Goal: Transaction & Acquisition: Purchase product/service

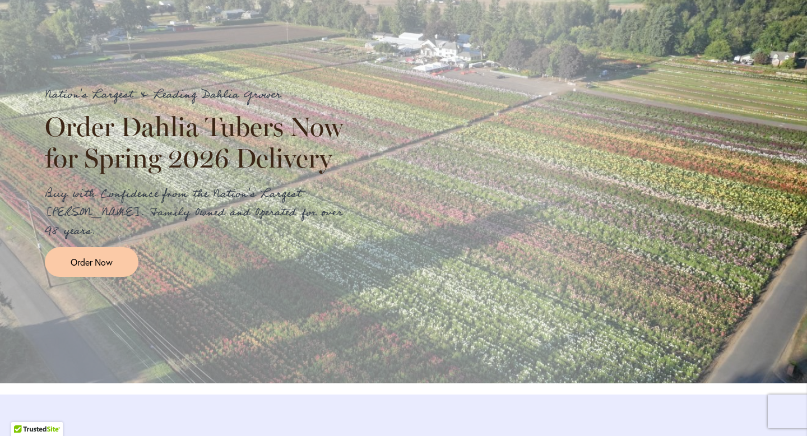
scroll to position [1325, 0]
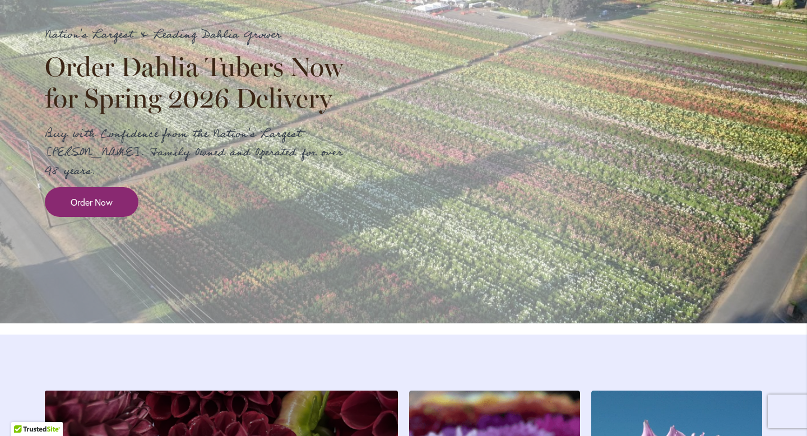
click at [79, 208] on span "Order Now" at bounding box center [92, 202] width 42 height 13
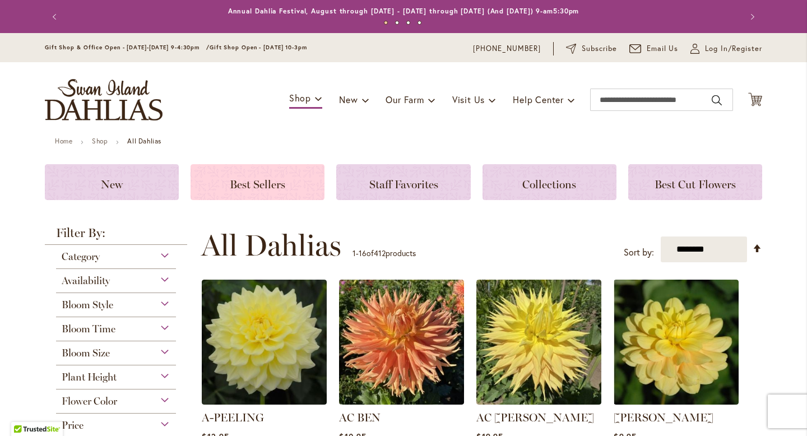
click at [276, 178] on span "Best Sellers" at bounding box center [257, 184] width 55 height 13
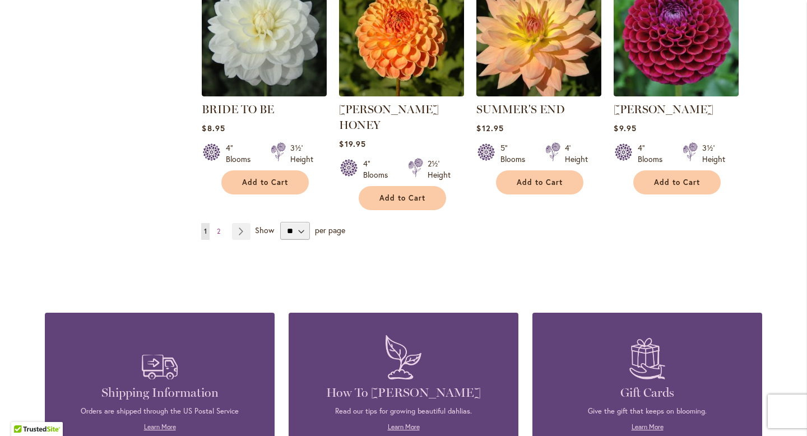
scroll to position [968, 0]
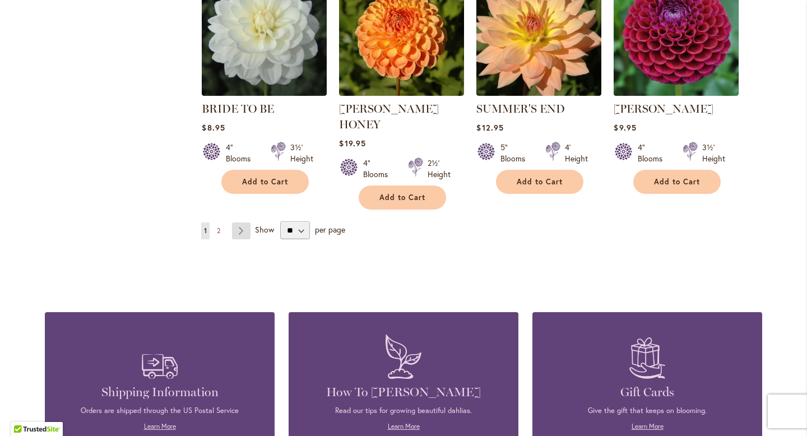
click at [232, 222] on link "Page Next" at bounding box center [241, 230] width 18 height 17
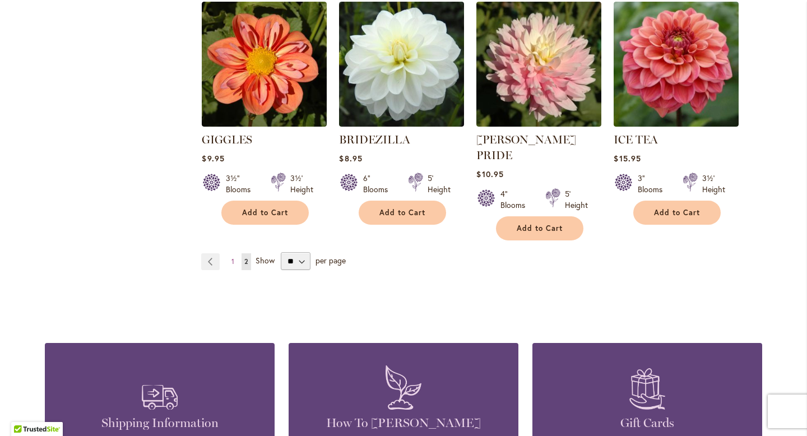
scroll to position [944, 0]
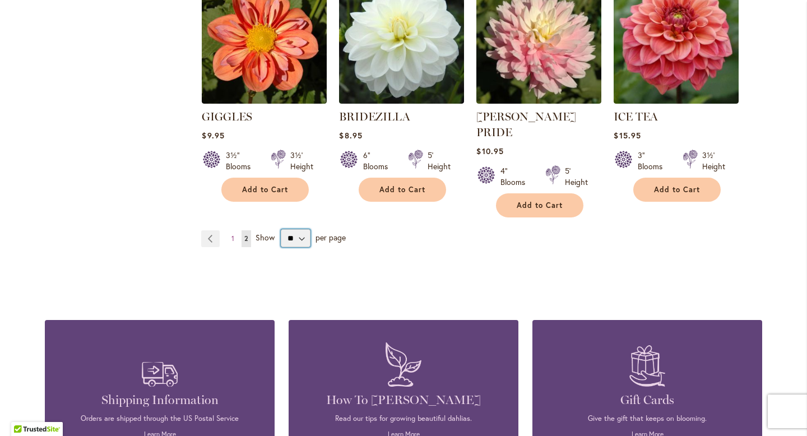
click at [294, 229] on select "** ** ** **" at bounding box center [296, 238] width 30 height 18
select select "**"
click at [281, 229] on select "** ** ** **" at bounding box center [296, 238] width 30 height 18
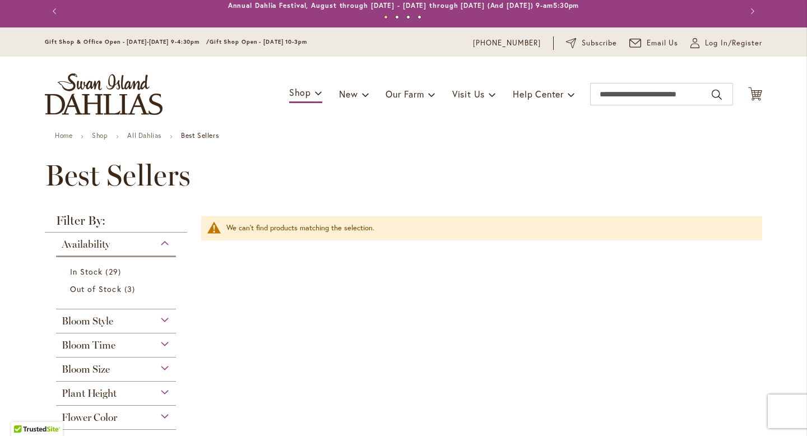
scroll to position [6, 0]
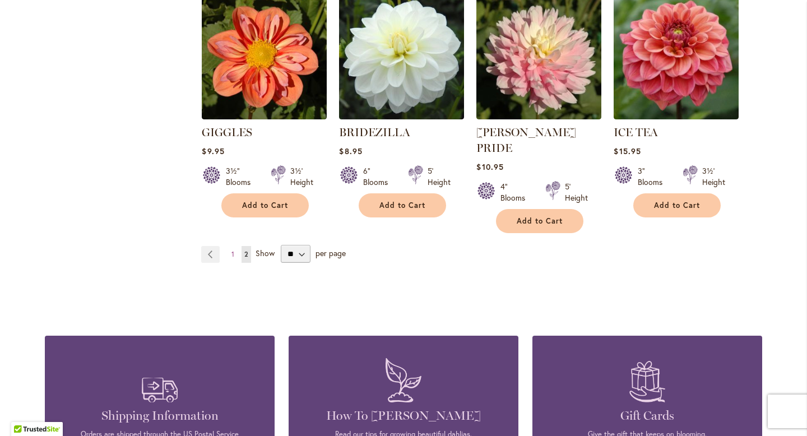
scroll to position [969, 0]
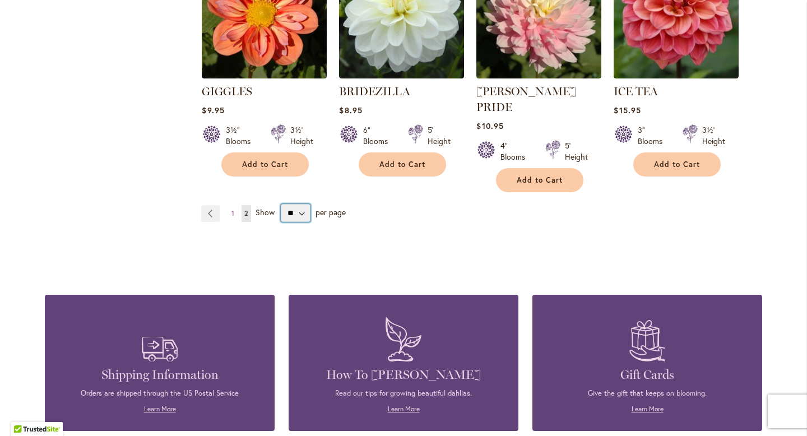
click at [286, 204] on select "** ** ** **" at bounding box center [296, 213] width 30 height 18
select select "**"
click at [281, 204] on select "** ** ** **" at bounding box center [296, 213] width 30 height 18
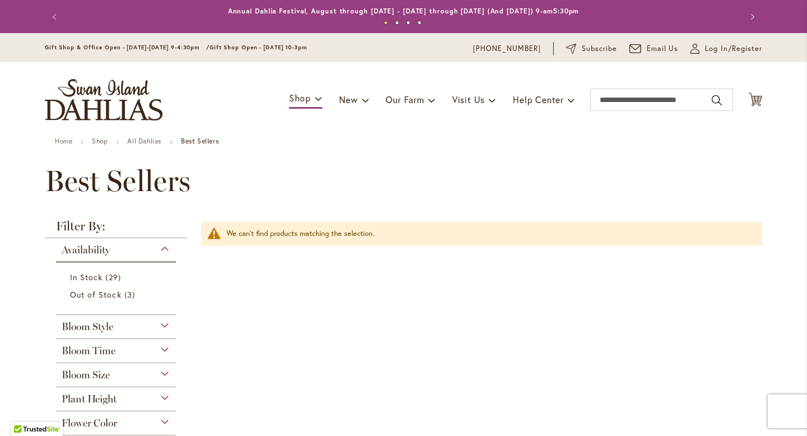
click at [48, 15] on button "Previous" at bounding box center [56, 17] width 22 height 22
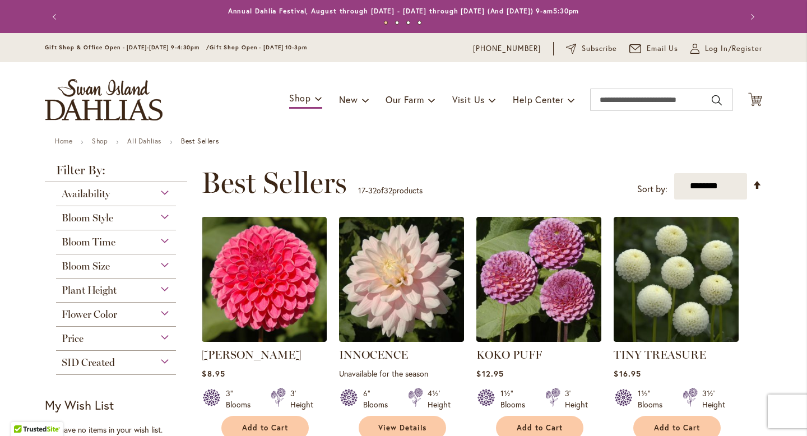
select select "**"
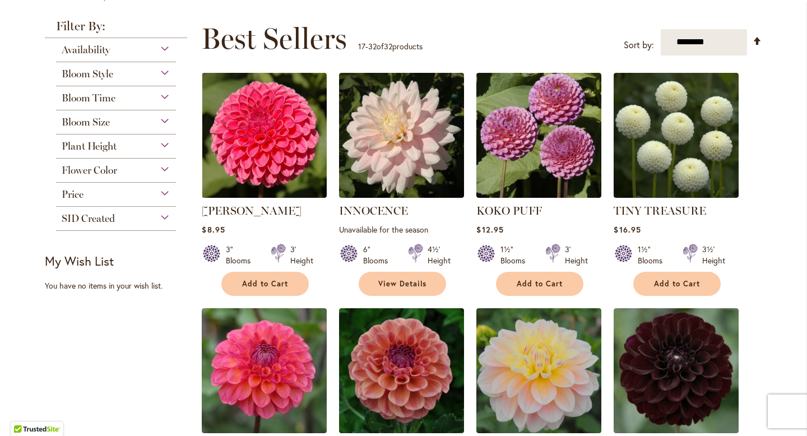
scroll to position [146, 0]
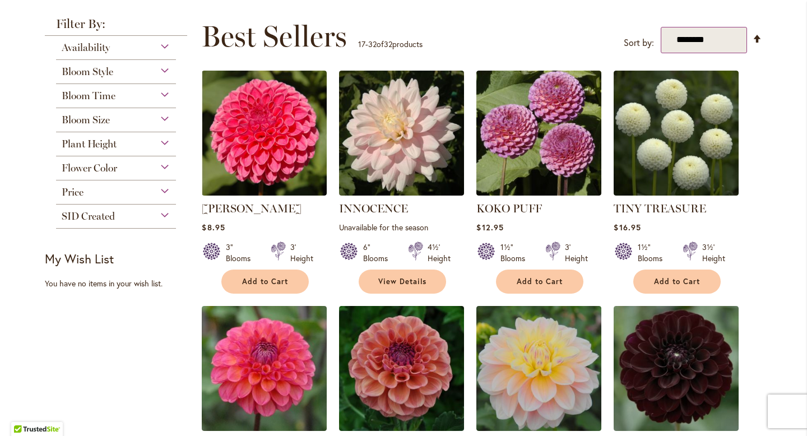
click at [712, 44] on select "**********" at bounding box center [704, 40] width 87 height 26
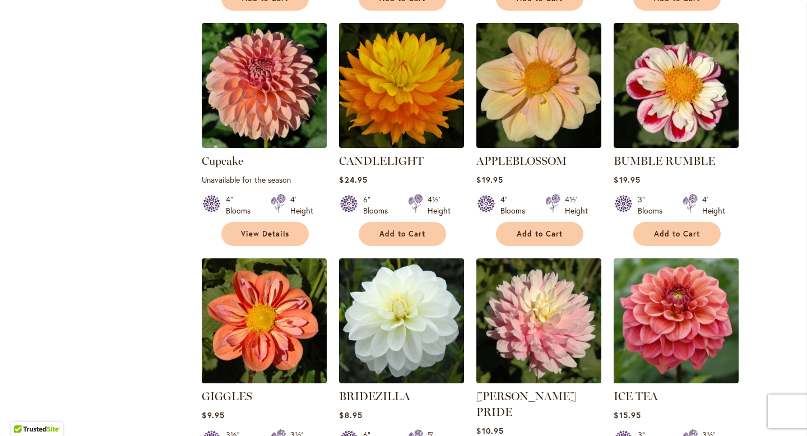
scroll to position [658, 0]
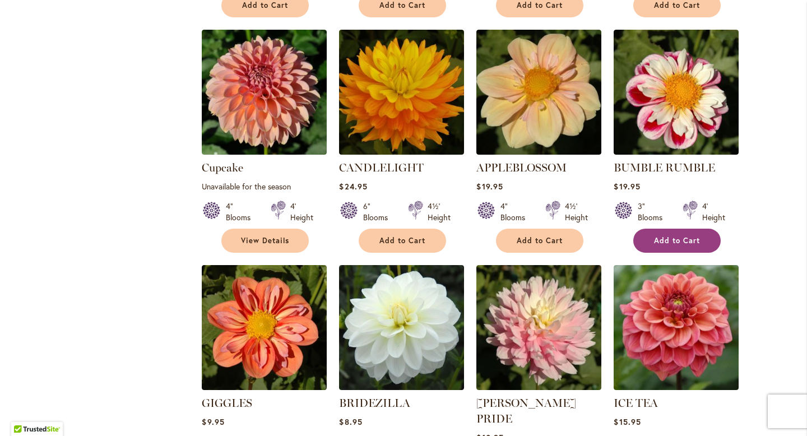
click at [681, 231] on button "Add to Cart" at bounding box center [676, 241] width 87 height 24
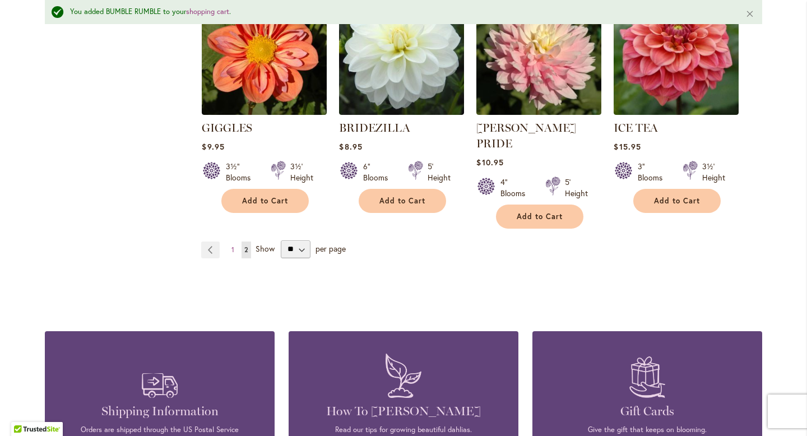
scroll to position [978, 0]
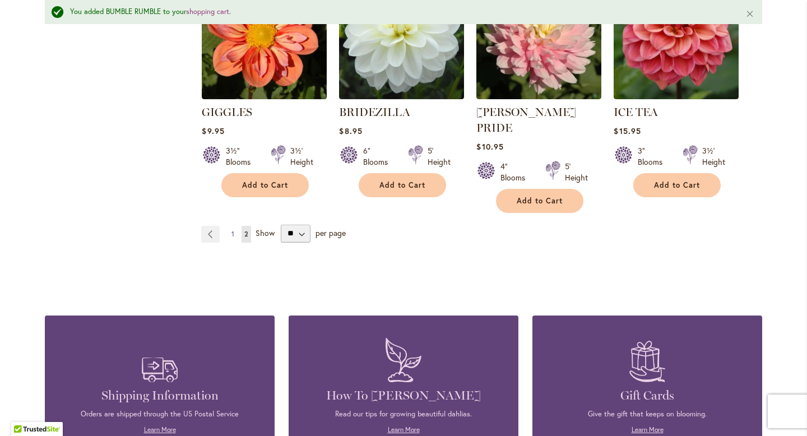
click at [231, 226] on link "Page 1" at bounding box center [233, 234] width 8 height 17
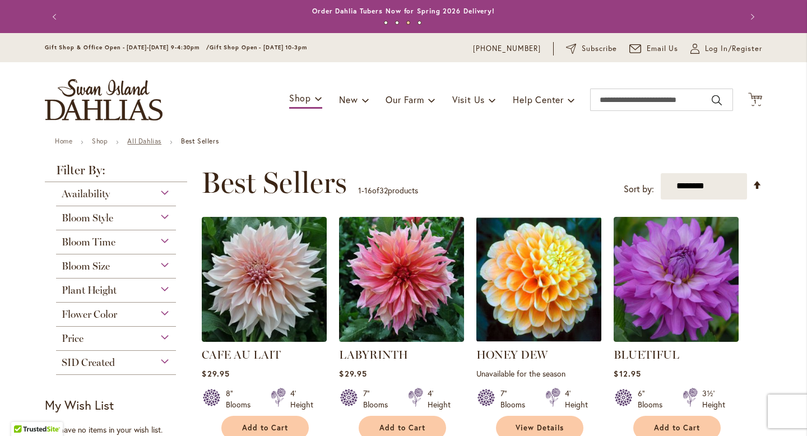
click at [142, 141] on link "All Dahlias" at bounding box center [144, 141] width 34 height 8
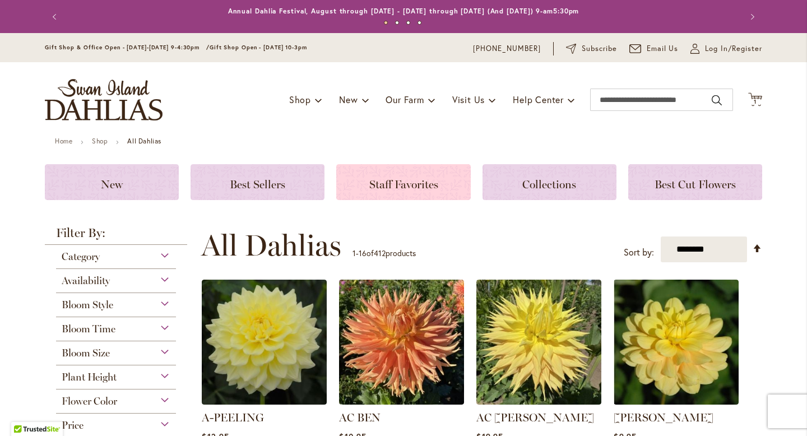
click at [371, 185] on span "Staff Favorites" at bounding box center [403, 184] width 69 height 13
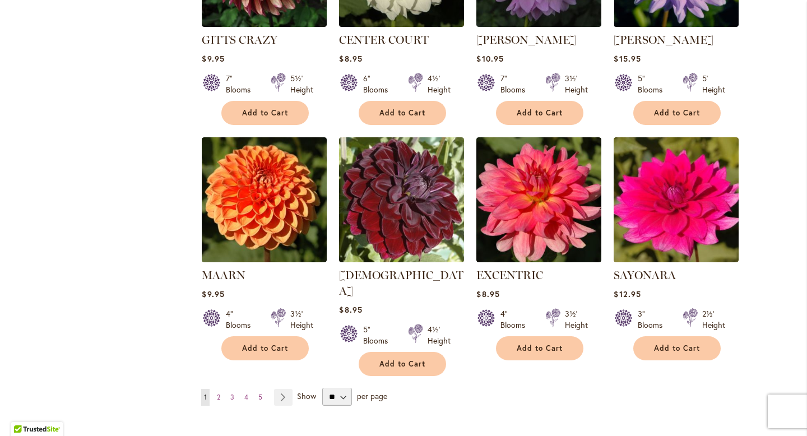
scroll to position [800, 0]
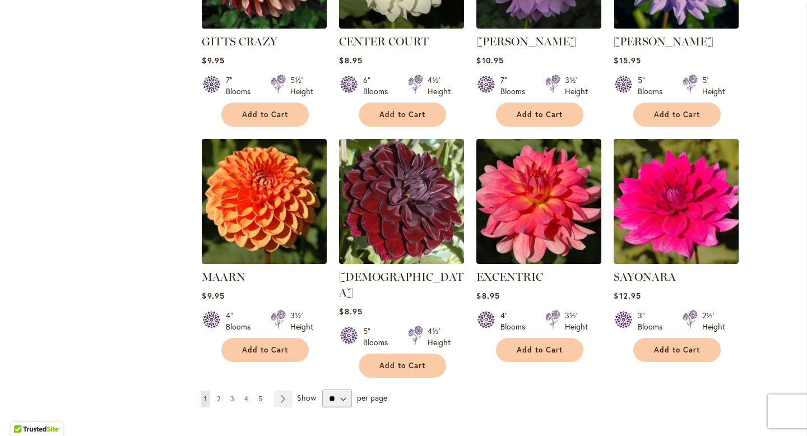
click at [214, 391] on link "Page 2" at bounding box center [218, 399] width 9 height 17
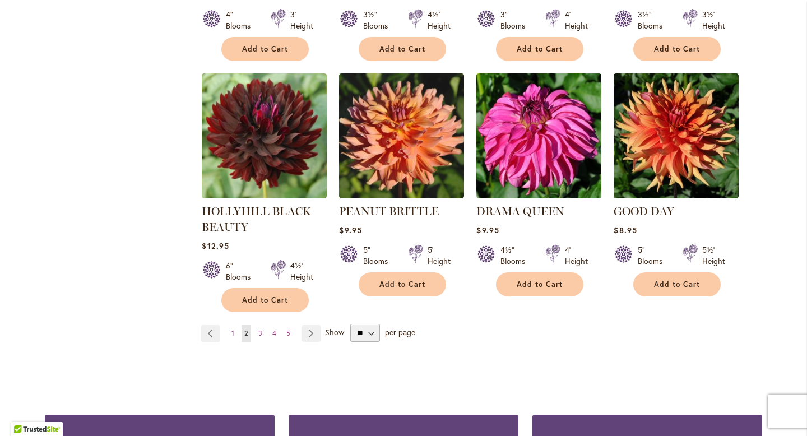
scroll to position [885, 0]
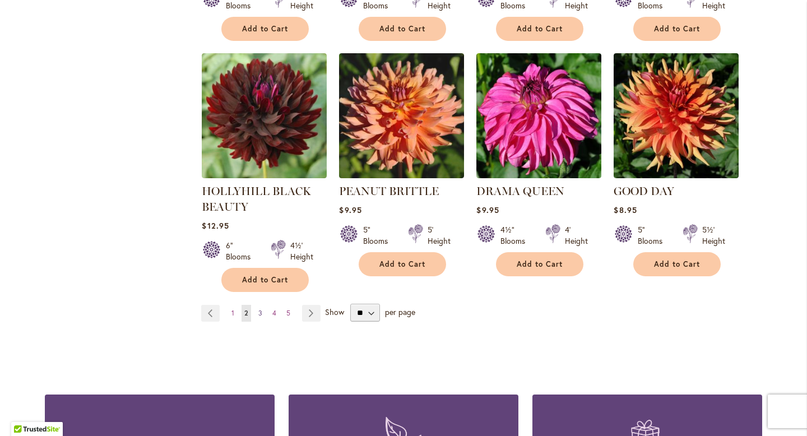
click at [259, 305] on link "Page 3" at bounding box center [261, 313] width 10 height 17
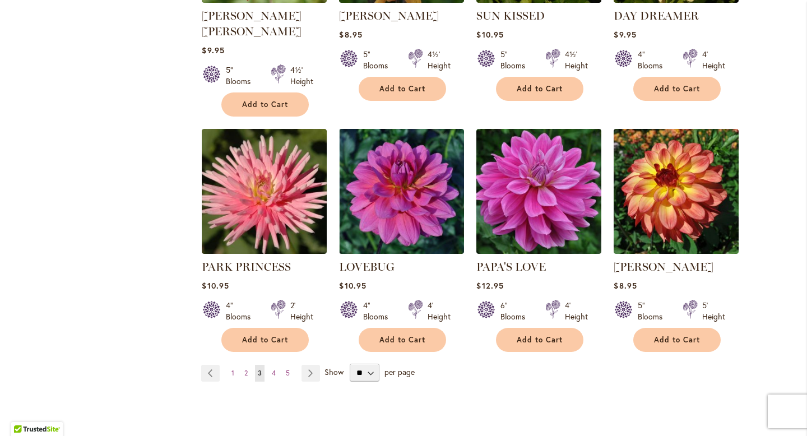
scroll to position [845, 0]
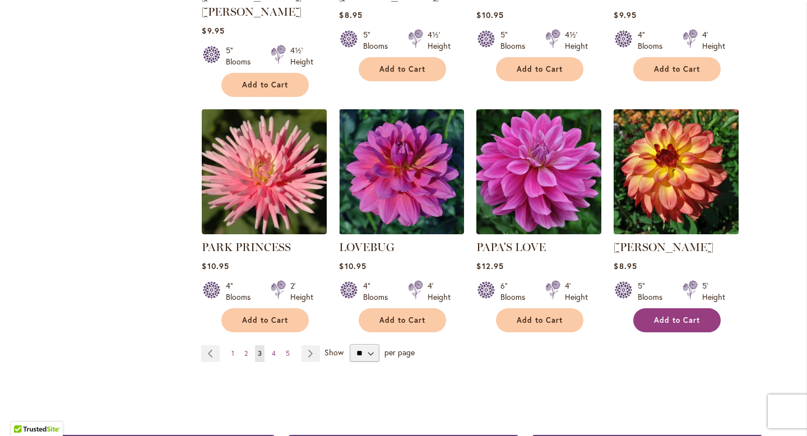
click at [654, 315] on span "Add to Cart" at bounding box center [677, 320] width 46 height 10
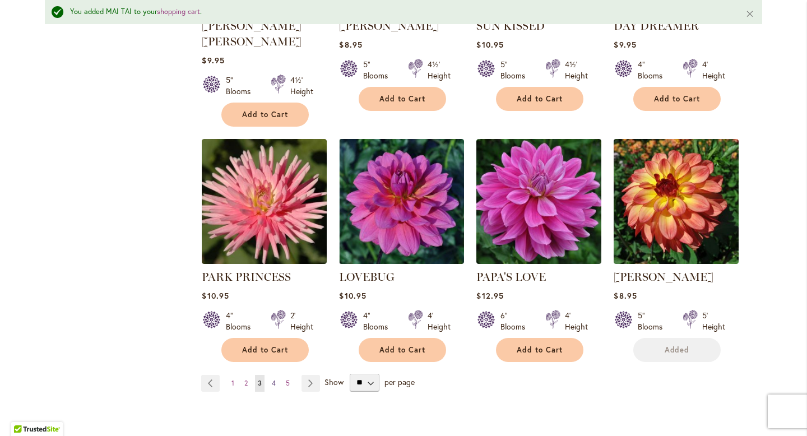
scroll to position [874, 0]
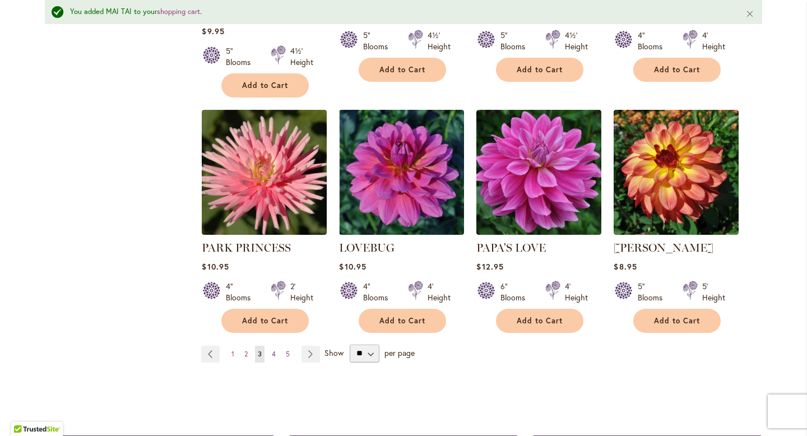
click at [271, 346] on link "Page 4" at bounding box center [274, 354] width 10 height 17
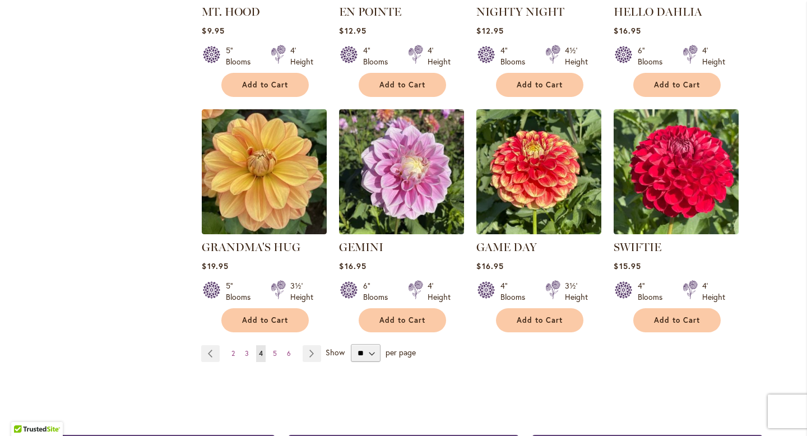
scroll to position [831, 0]
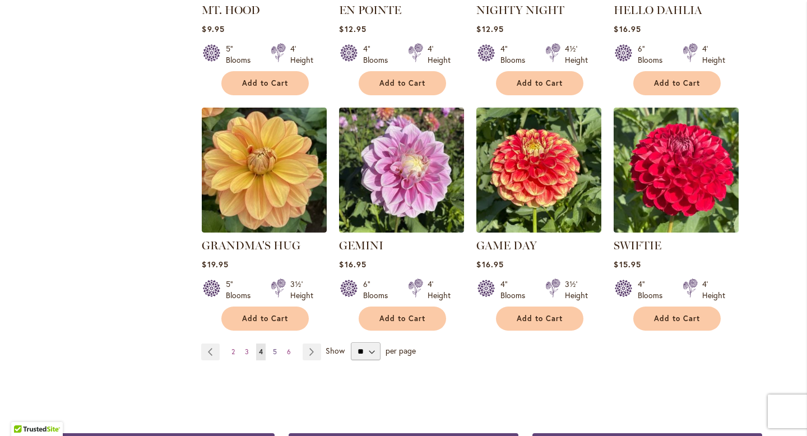
click at [273, 347] on span "5" at bounding box center [275, 351] width 4 height 8
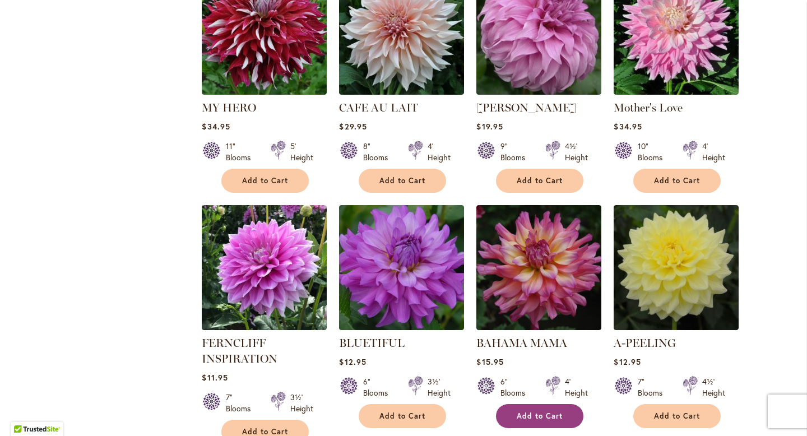
scroll to position [734, 0]
click at [527, 404] on button "Add to Cart" at bounding box center [539, 416] width 87 height 24
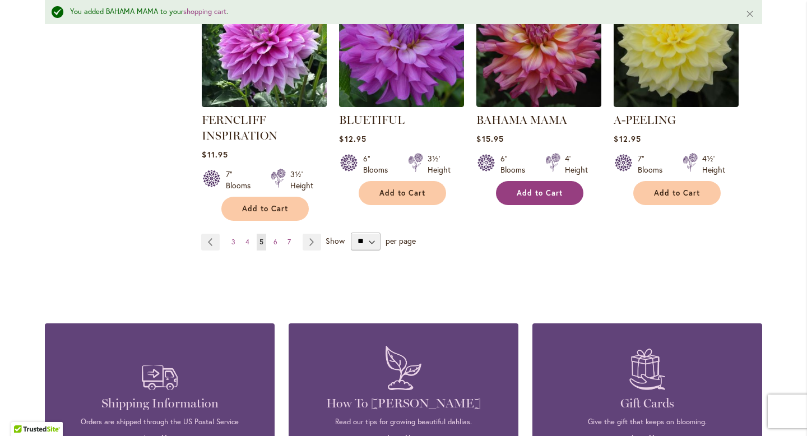
scroll to position [987, 0]
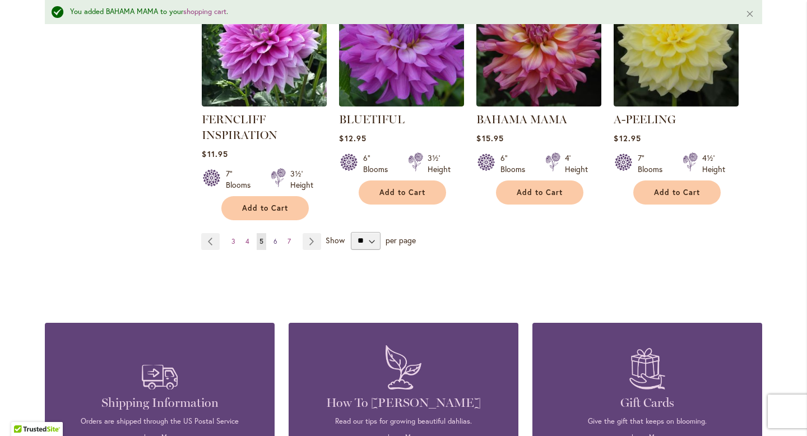
click at [273, 237] on span "6" at bounding box center [275, 241] width 4 height 8
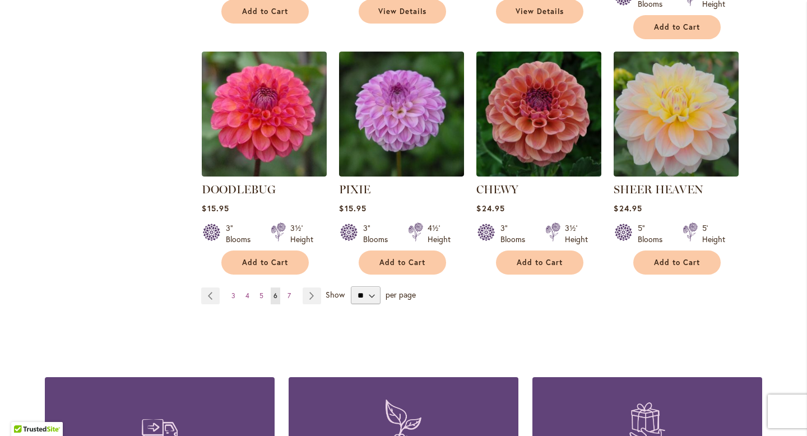
scroll to position [903, 0]
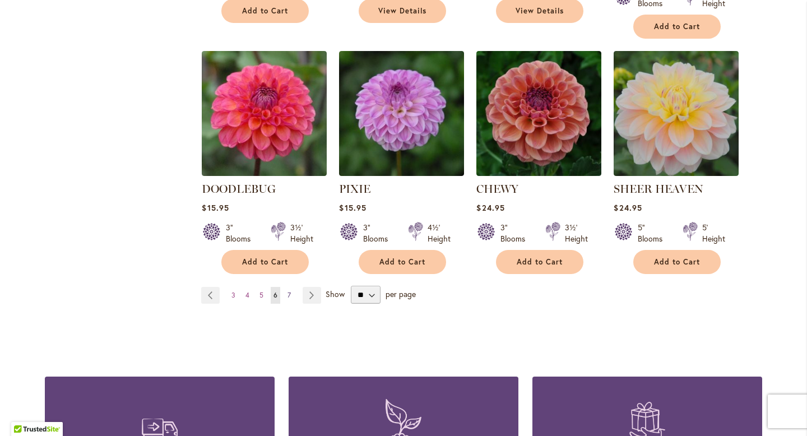
click at [286, 287] on link "Page 7" at bounding box center [289, 295] width 9 height 17
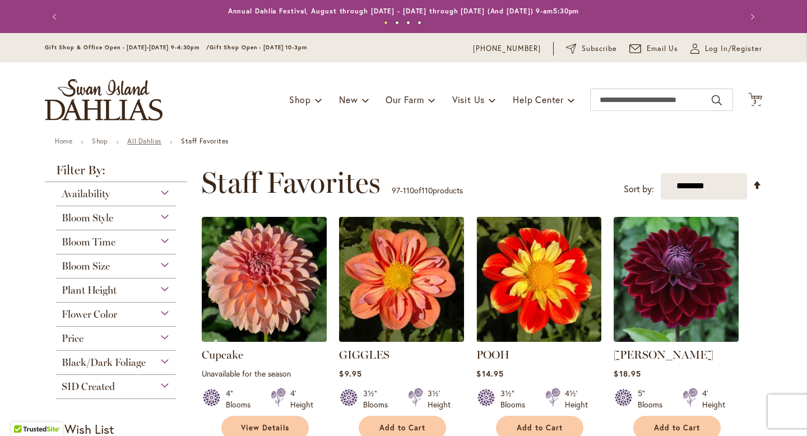
click at [153, 140] on link "All Dahlias" at bounding box center [144, 141] width 34 height 8
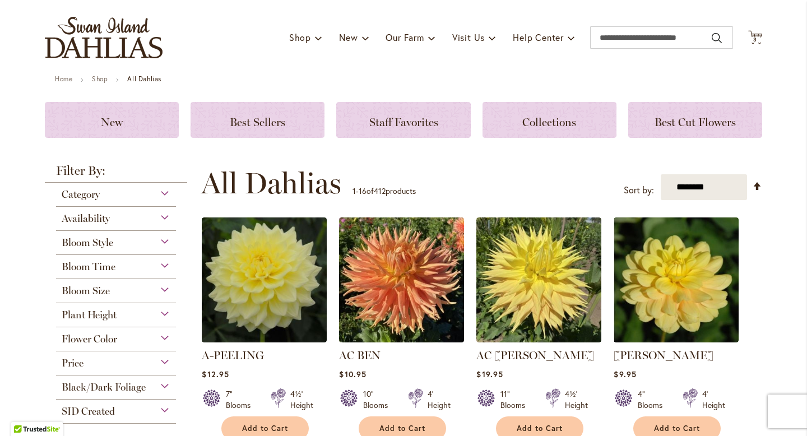
scroll to position [104, 0]
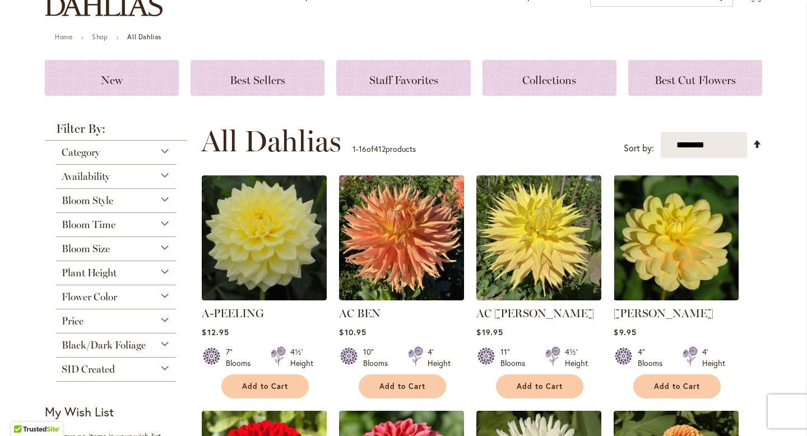
click at [163, 199] on div "Bloom Style" at bounding box center [116, 198] width 120 height 18
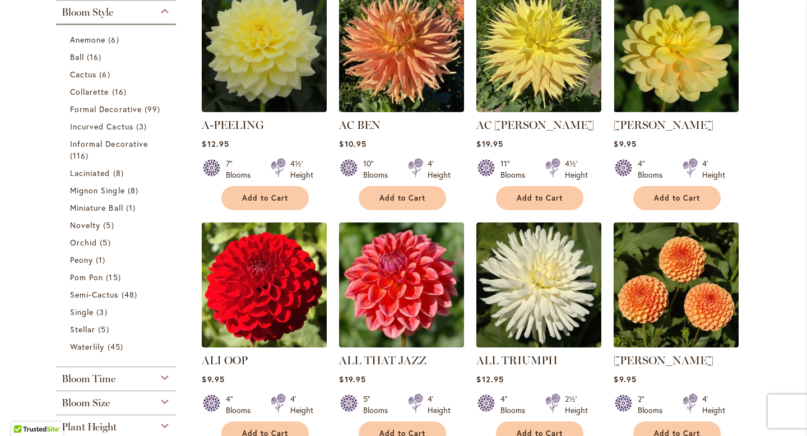
click at [163, 11] on div "Bloom Style" at bounding box center [116, 10] width 120 height 18
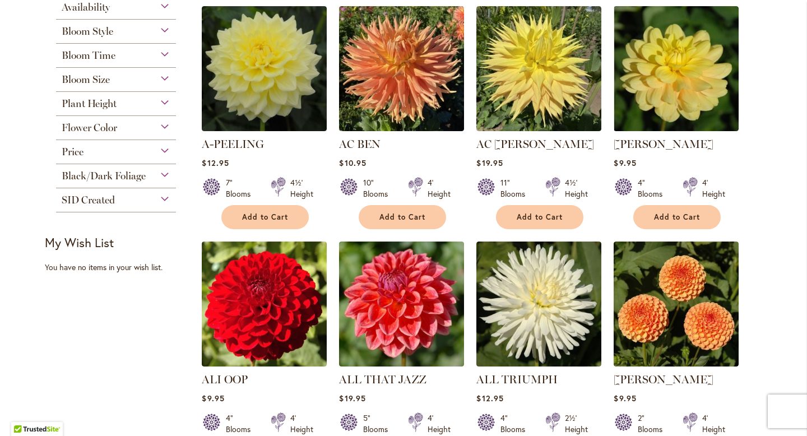
scroll to position [138, 0]
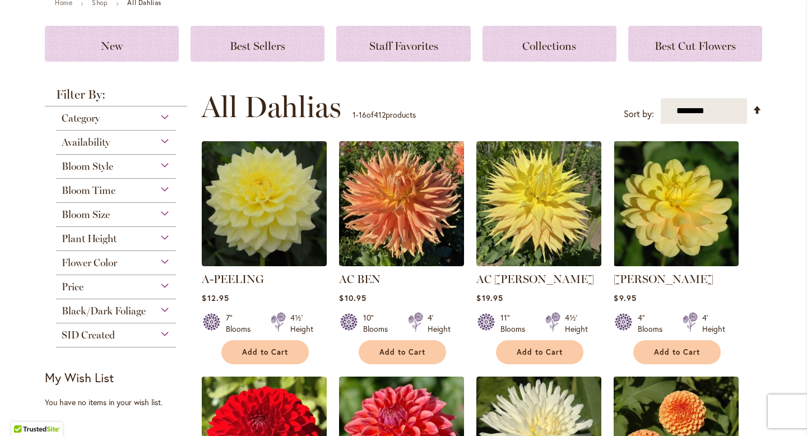
click at [164, 212] on div "Bloom Size" at bounding box center [116, 212] width 120 height 18
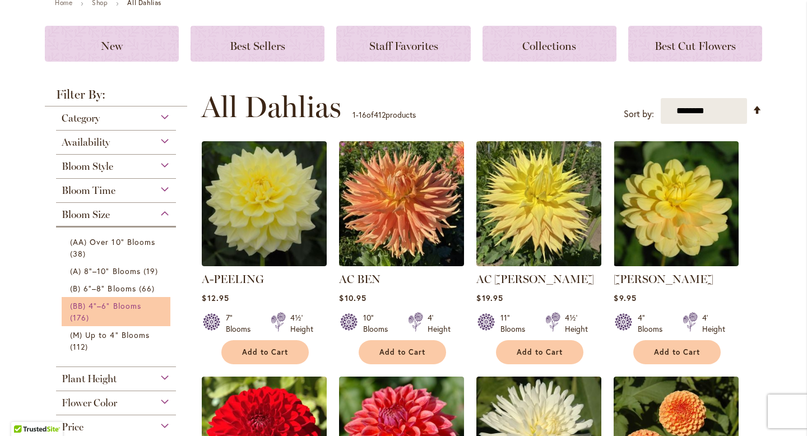
click at [145, 302] on link "(BB) 4"–6" Blooms 176 items" at bounding box center [117, 312] width 95 height 24
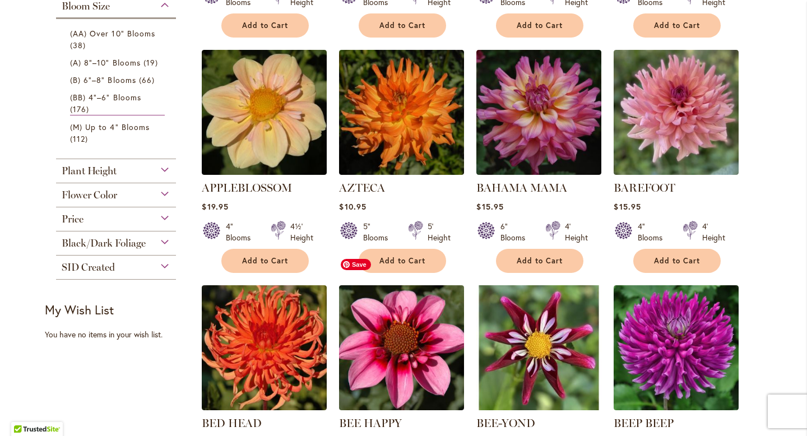
scroll to position [435, 0]
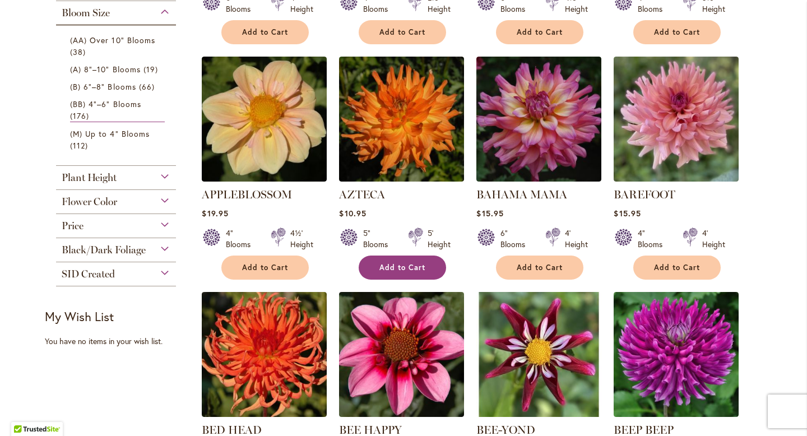
click at [395, 270] on span "Add to Cart" at bounding box center [402, 268] width 46 height 10
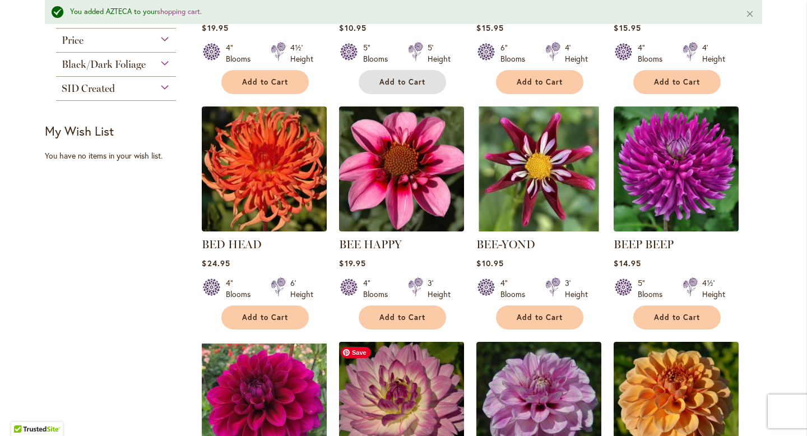
scroll to position [651, 0]
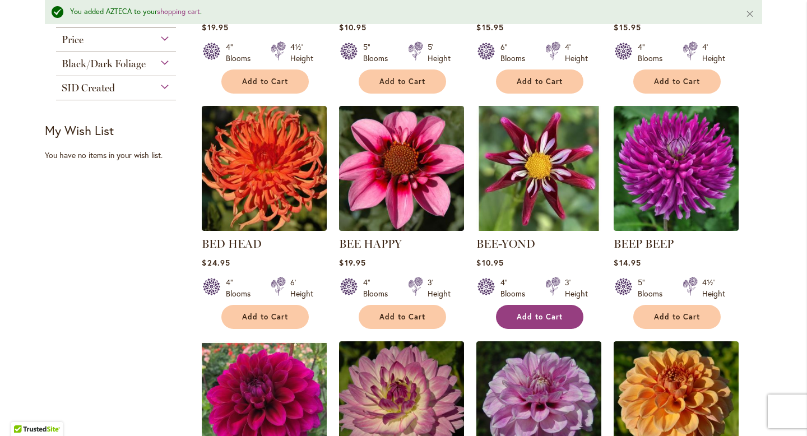
click at [516, 307] on button "Add to Cart" at bounding box center [539, 317] width 87 height 24
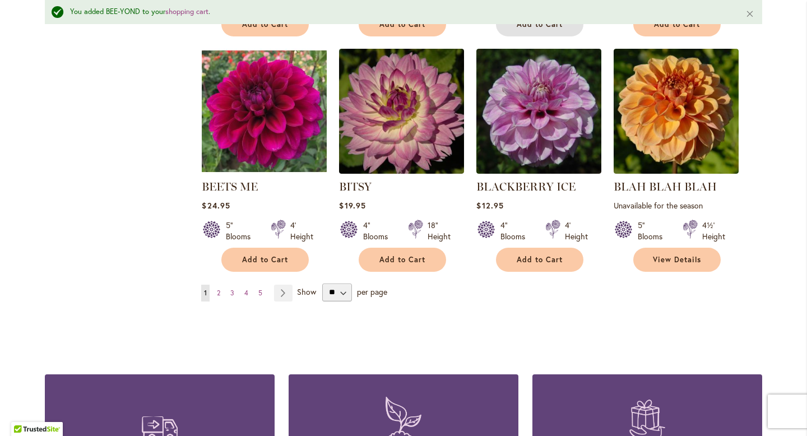
scroll to position [944, 0]
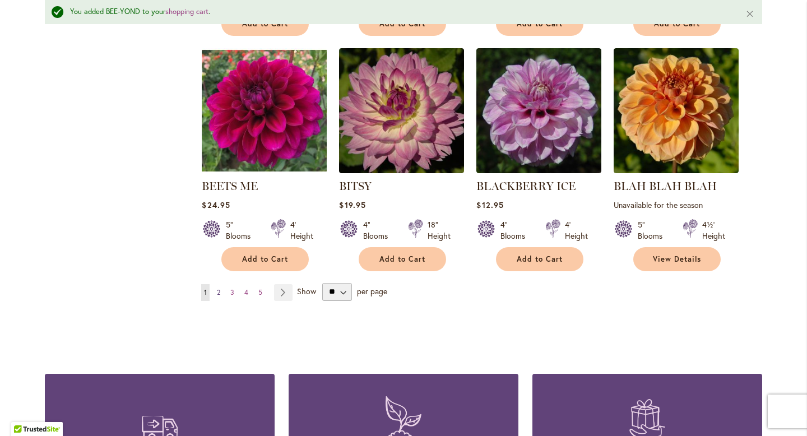
click at [214, 291] on link "Page 2" at bounding box center [218, 292] width 9 height 17
click at [217, 290] on span "2" at bounding box center [218, 292] width 3 height 8
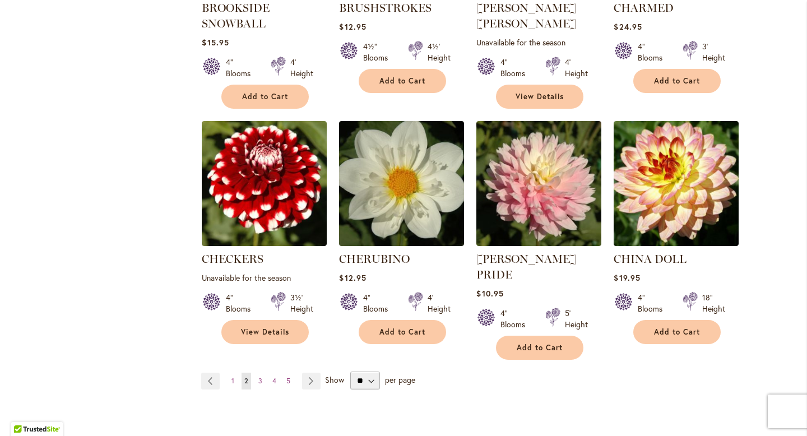
scroll to position [874, 0]
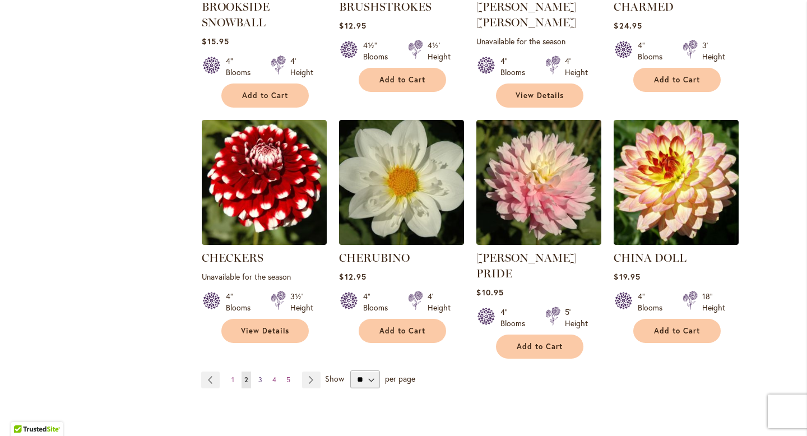
click at [259, 372] on link "Page 3" at bounding box center [261, 380] width 10 height 17
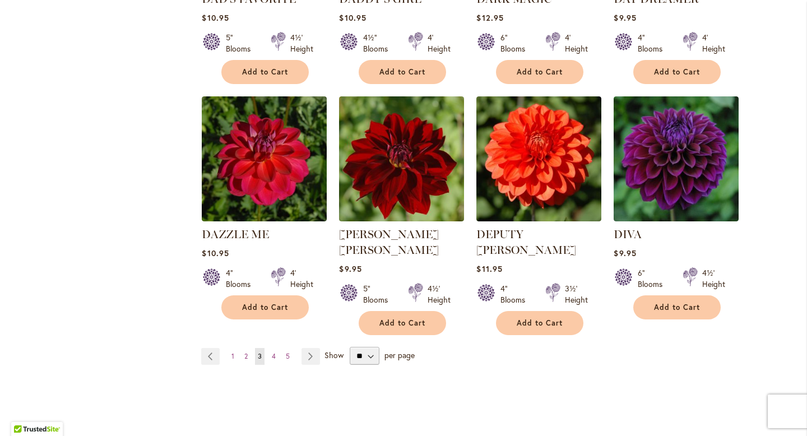
scroll to position [904, 0]
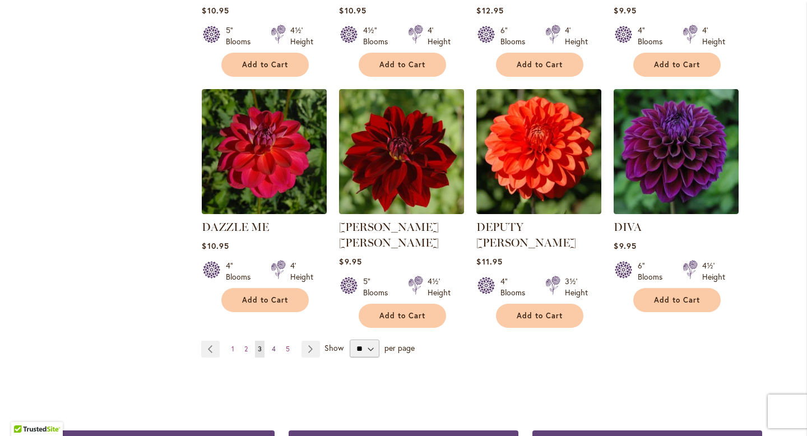
click at [272, 345] on span "4" at bounding box center [274, 349] width 4 height 8
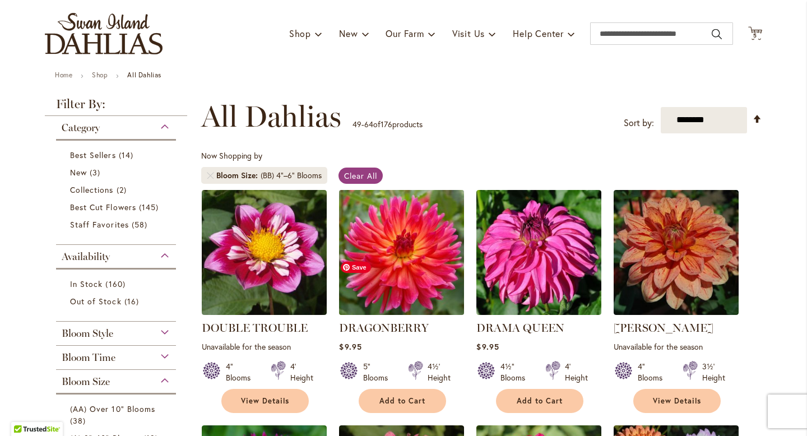
scroll to position [195, 0]
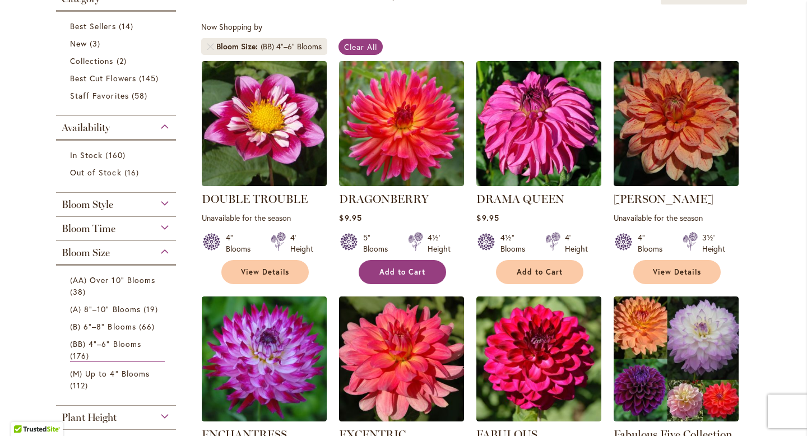
click at [395, 273] on span "Add to Cart" at bounding box center [402, 272] width 46 height 10
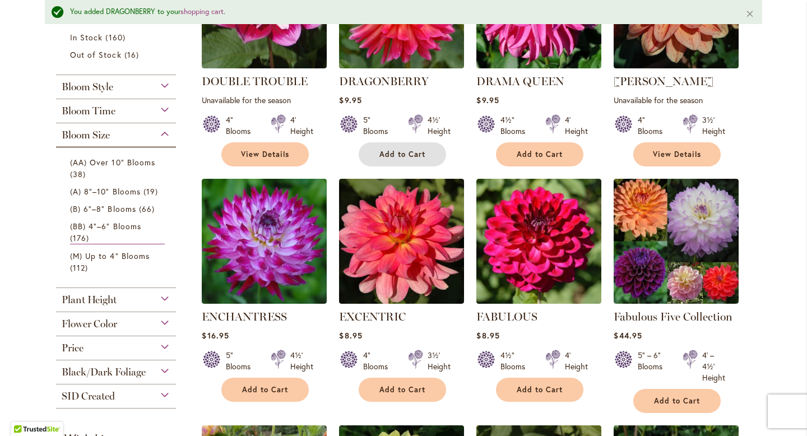
scroll to position [386, 0]
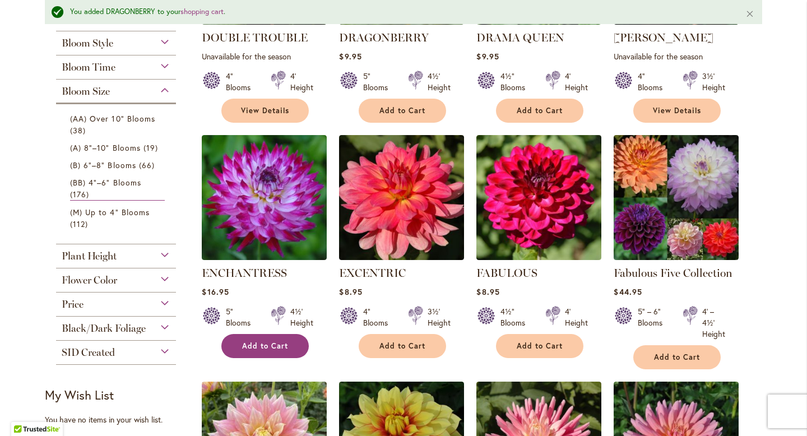
click at [280, 337] on button "Add to Cart" at bounding box center [264, 346] width 87 height 24
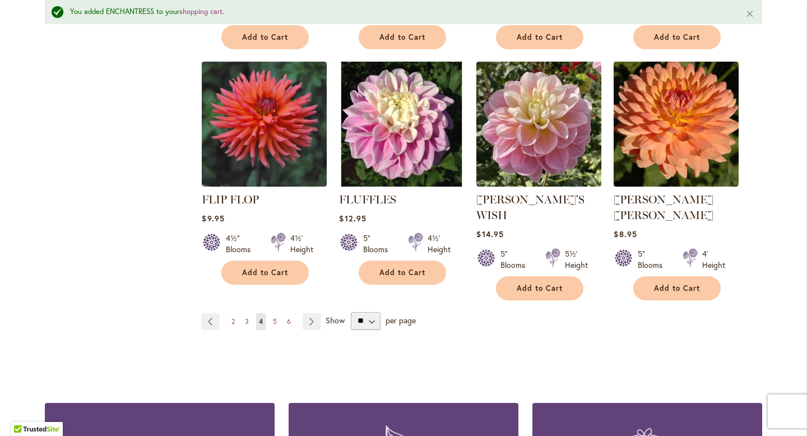
scroll to position [944, 0]
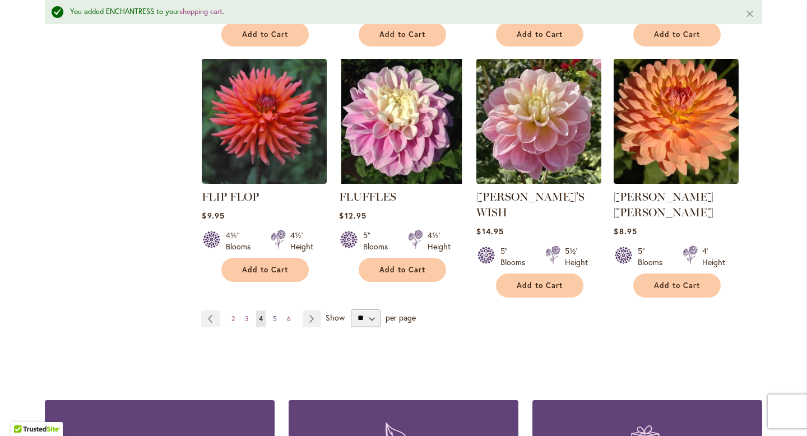
click at [273, 314] on span "5" at bounding box center [275, 318] width 4 height 8
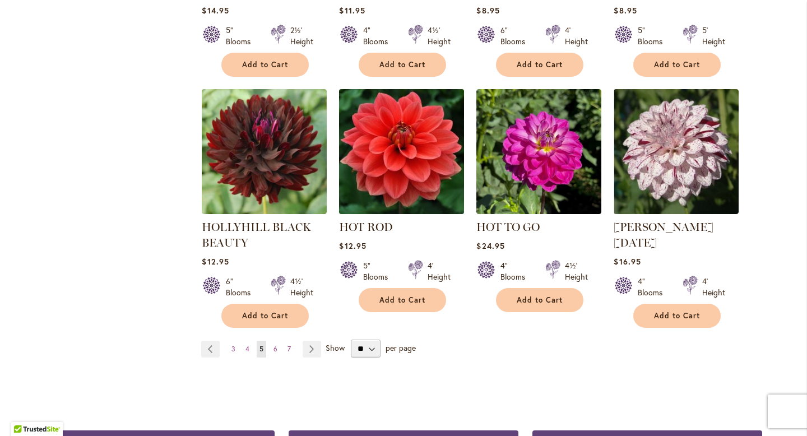
scroll to position [889, 0]
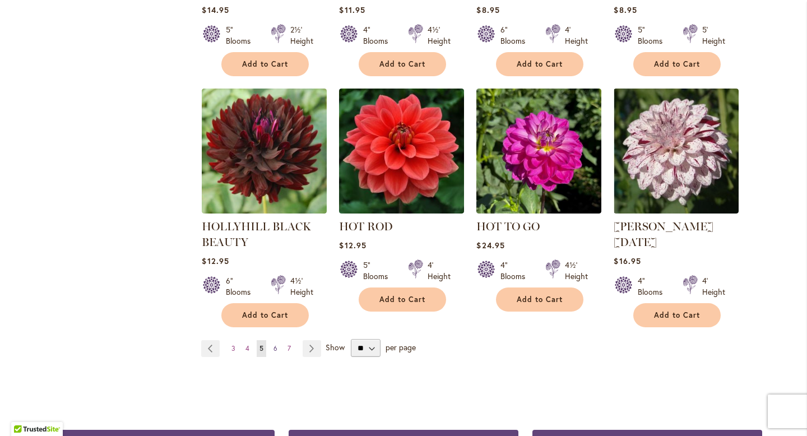
click at [273, 344] on span "6" at bounding box center [275, 348] width 4 height 8
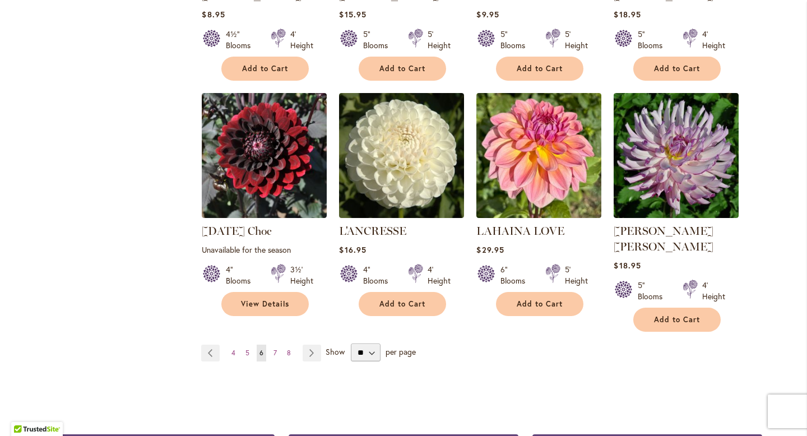
scroll to position [901, 0]
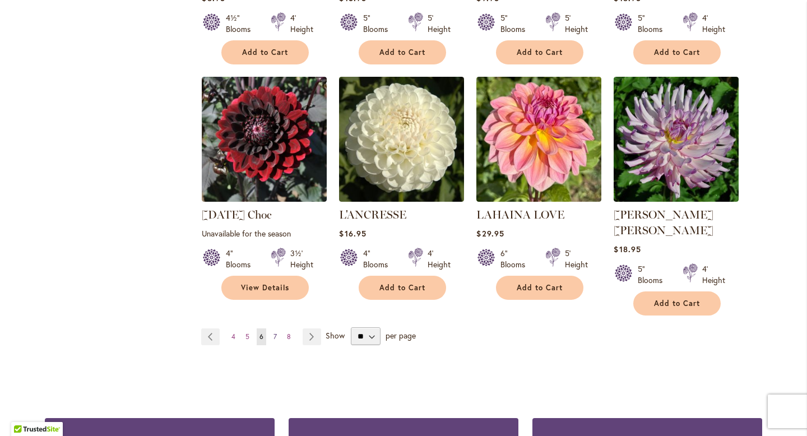
click at [271, 328] on link "Page 7" at bounding box center [275, 336] width 9 height 17
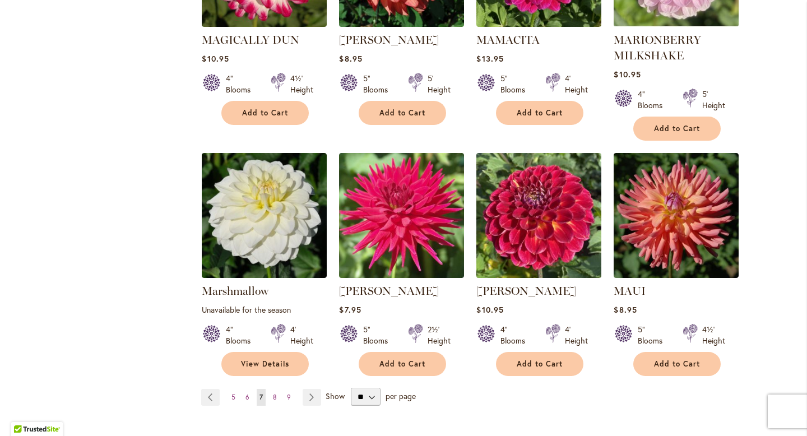
scroll to position [841, 0]
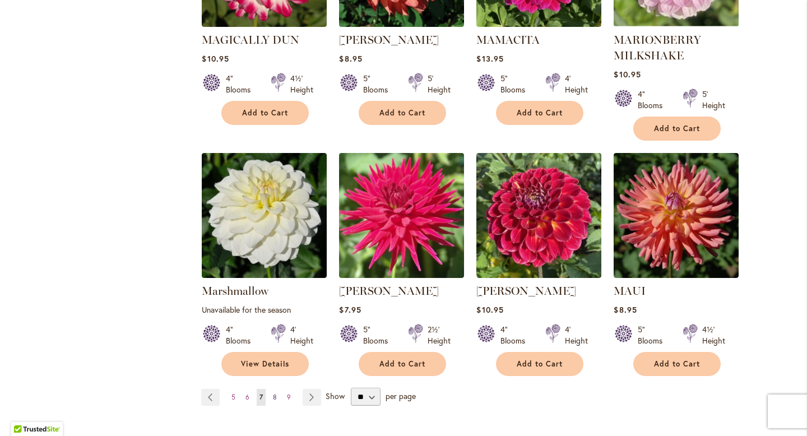
click at [273, 393] on span "8" at bounding box center [275, 397] width 4 height 8
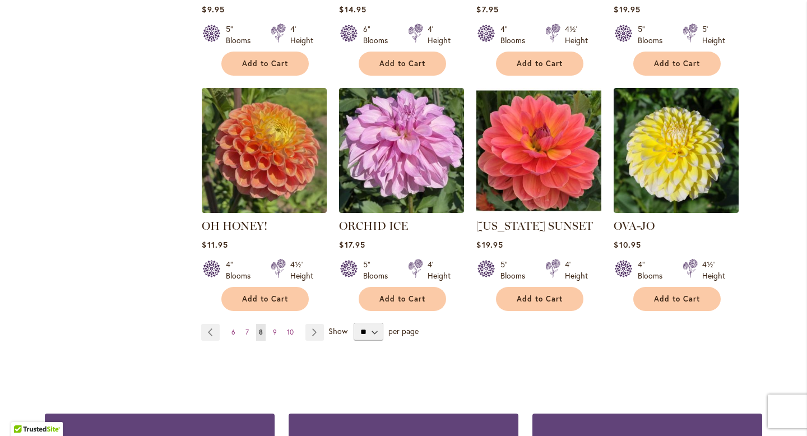
scroll to position [912, 0]
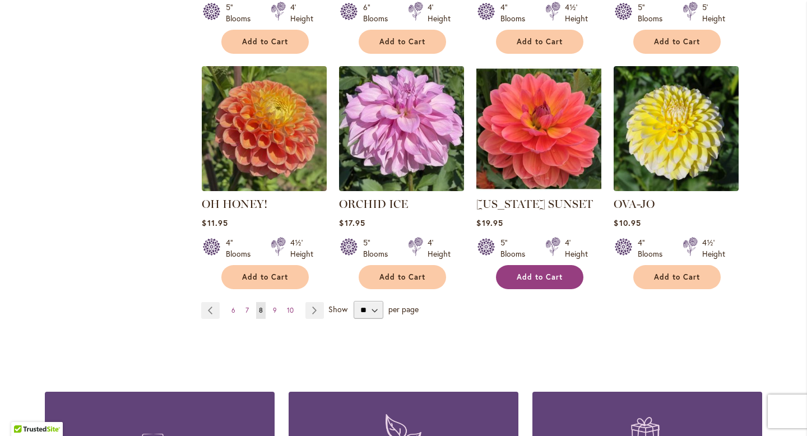
click at [519, 272] on span "Add to Cart" at bounding box center [540, 277] width 46 height 10
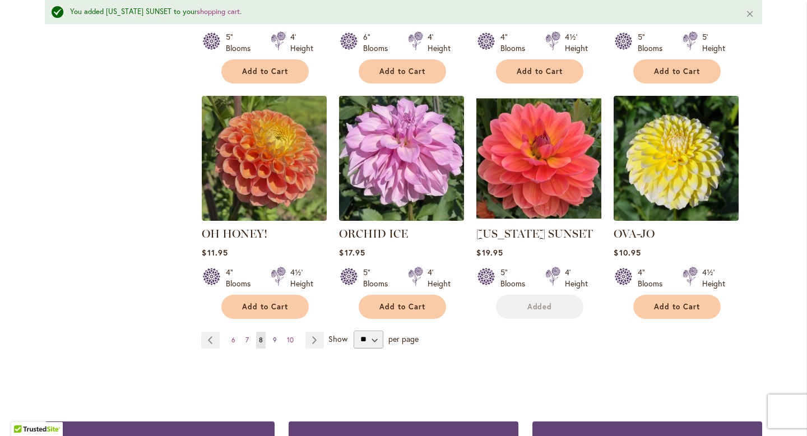
scroll to position [941, 0]
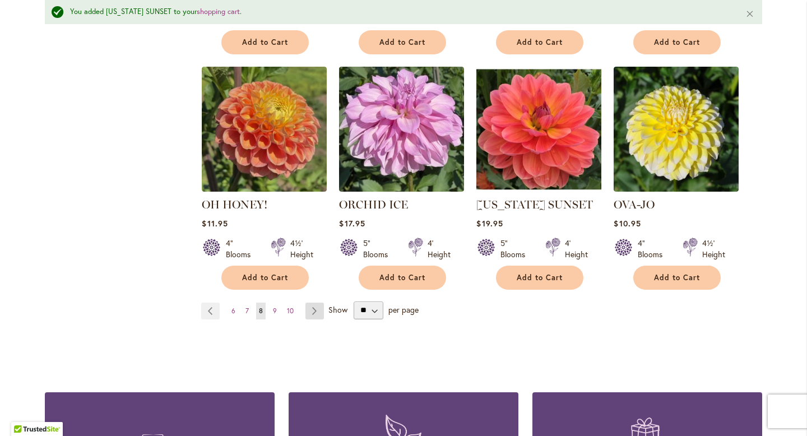
click at [310, 303] on link "Page Next" at bounding box center [314, 311] width 18 height 17
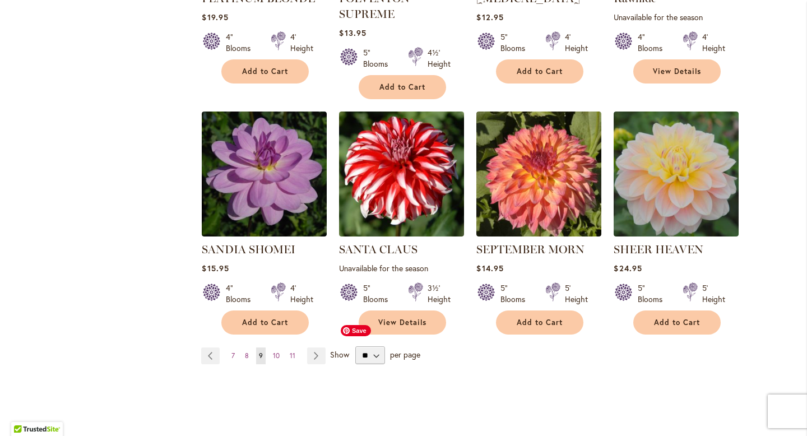
scroll to position [884, 0]
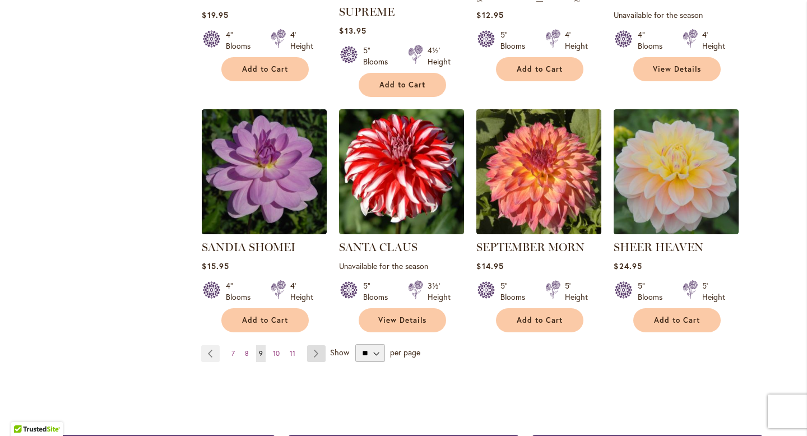
click at [313, 351] on link "Page Next" at bounding box center [316, 353] width 18 height 17
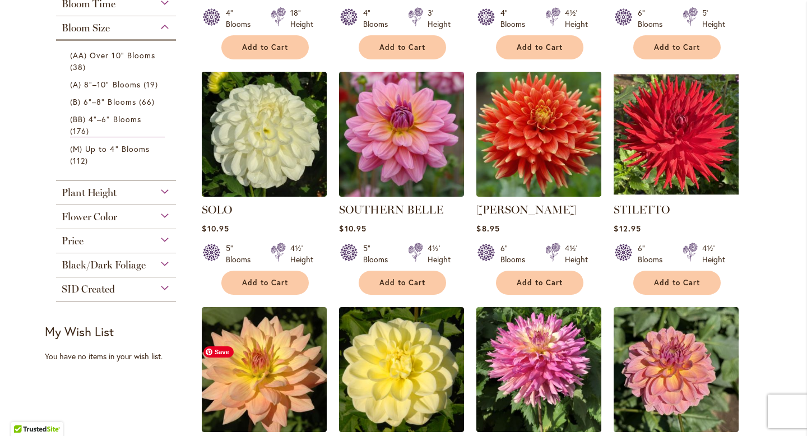
scroll to position [420, 0]
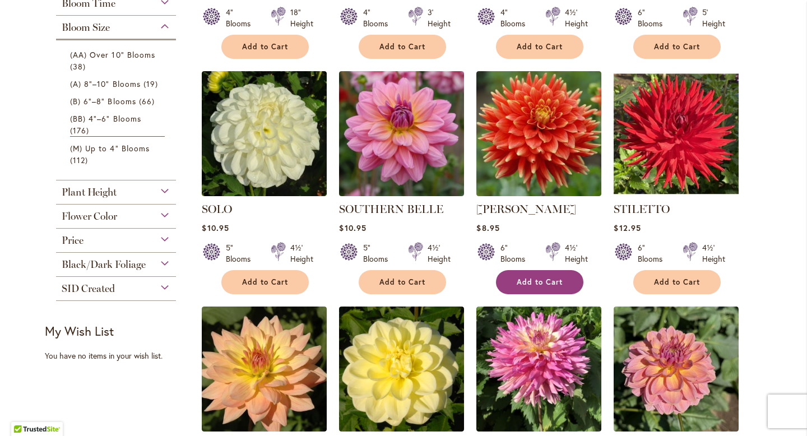
click at [522, 277] on span "Add to Cart" at bounding box center [540, 282] width 46 height 10
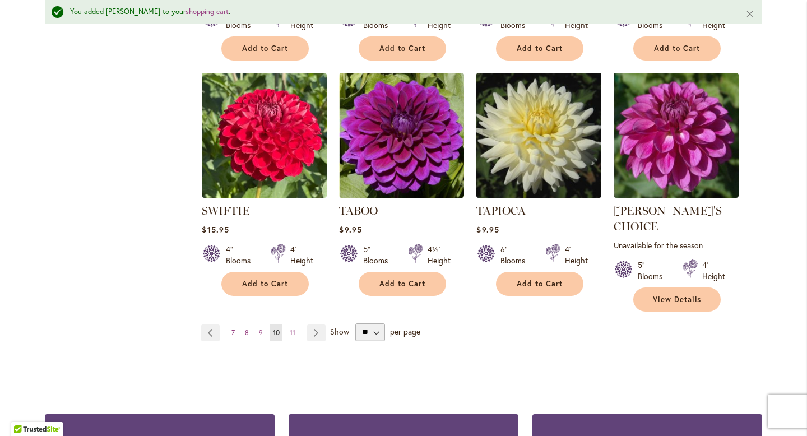
scroll to position [920, 0]
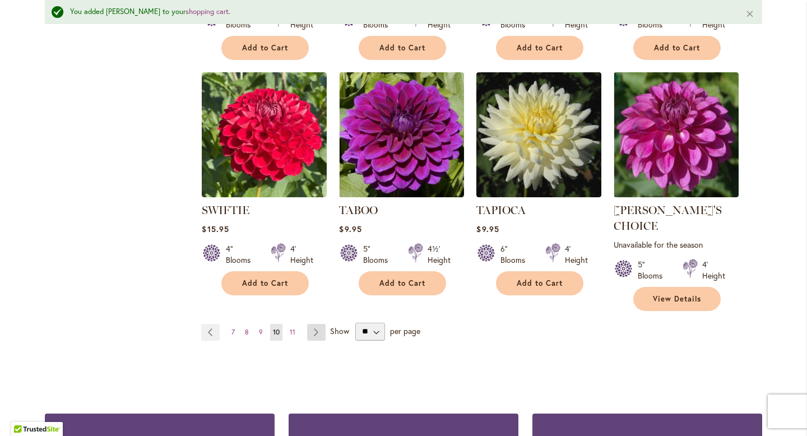
click at [307, 324] on link "Page Next" at bounding box center [316, 332] width 18 height 17
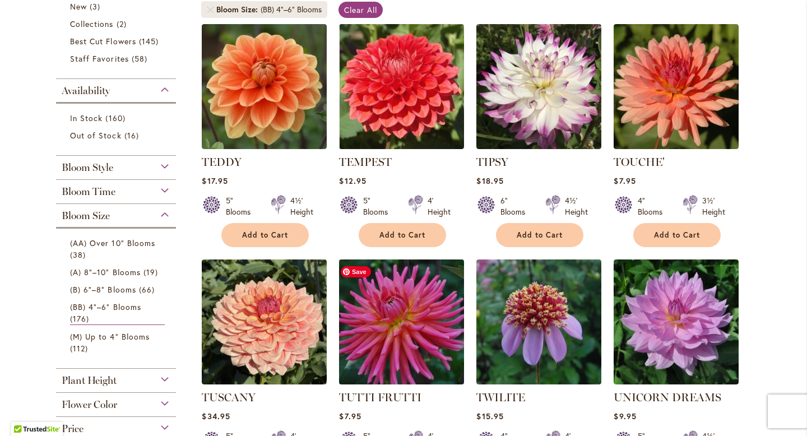
scroll to position [232, 0]
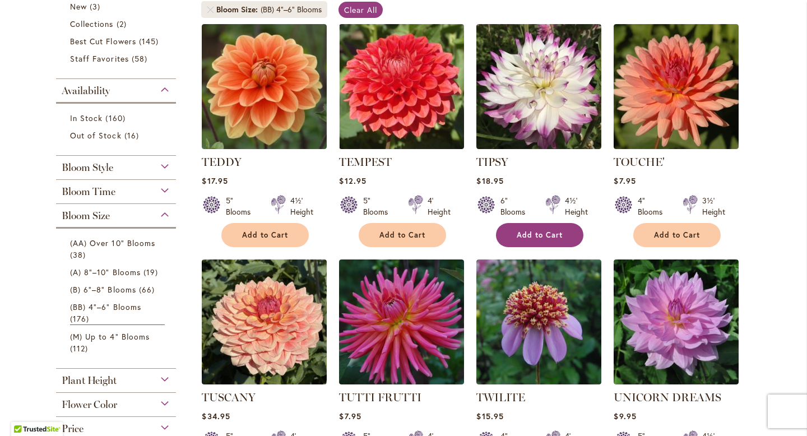
click at [537, 233] on span "Add to Cart" at bounding box center [540, 235] width 46 height 10
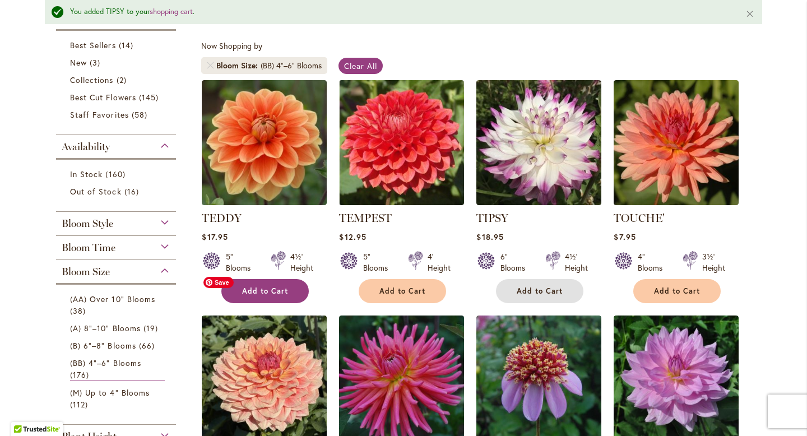
scroll to position [196, 0]
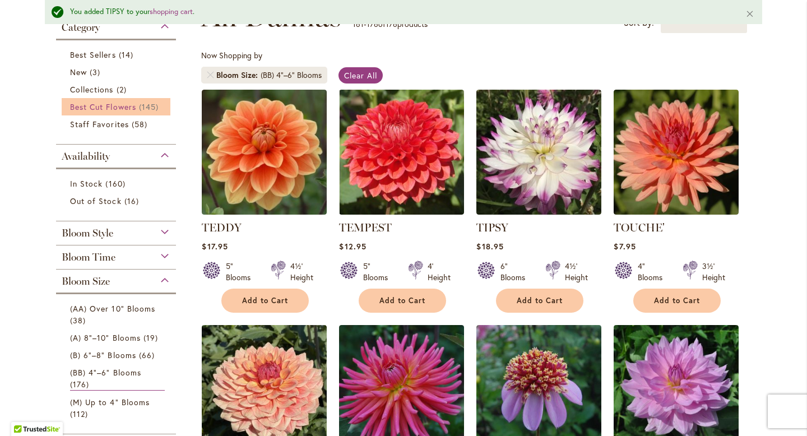
click at [112, 104] on span "Best Cut Flowers" at bounding box center [103, 106] width 66 height 11
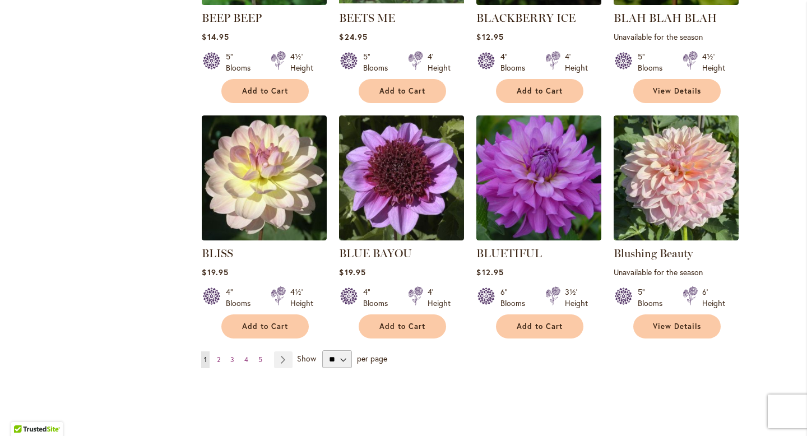
scroll to position [866, 0]
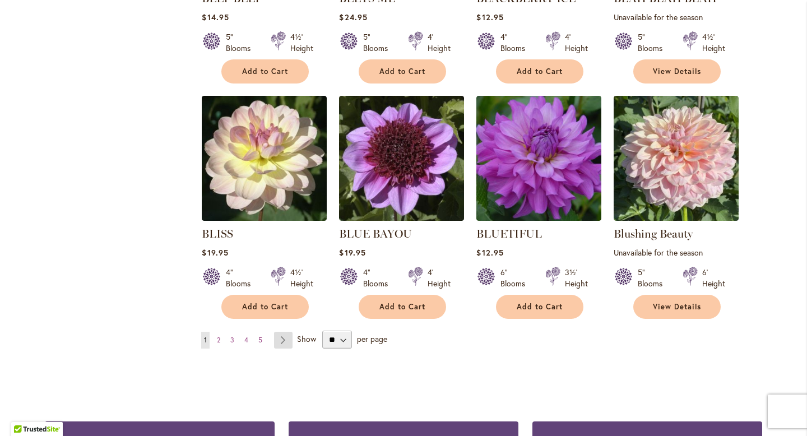
click at [283, 340] on link "Page Next" at bounding box center [283, 340] width 18 height 17
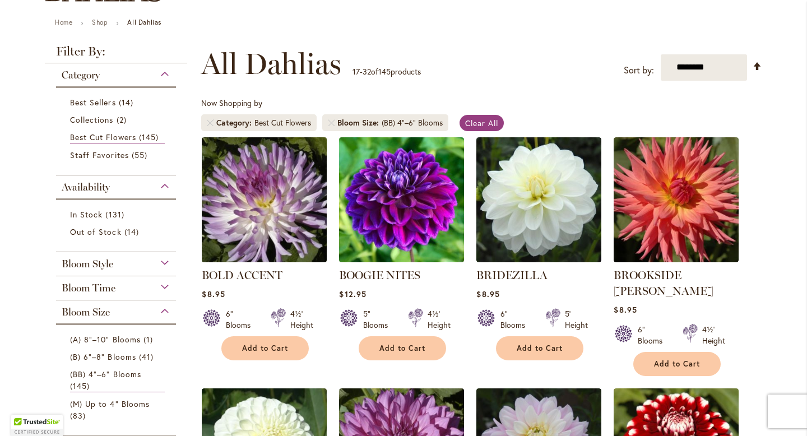
scroll to position [145, 0]
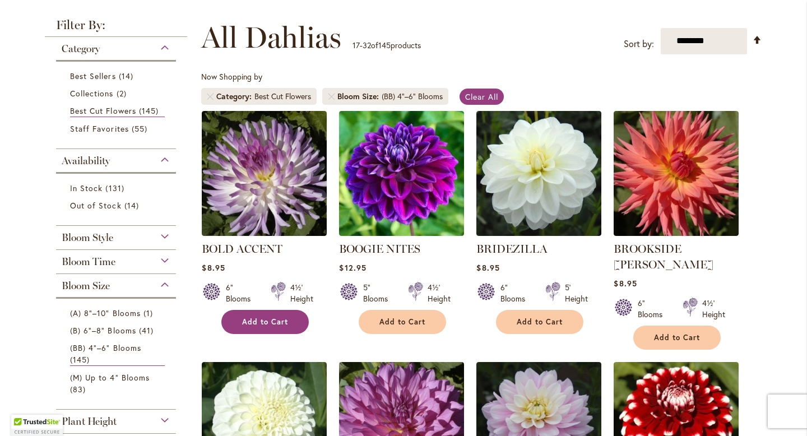
click at [269, 324] on span "Add to Cart" at bounding box center [265, 322] width 46 height 10
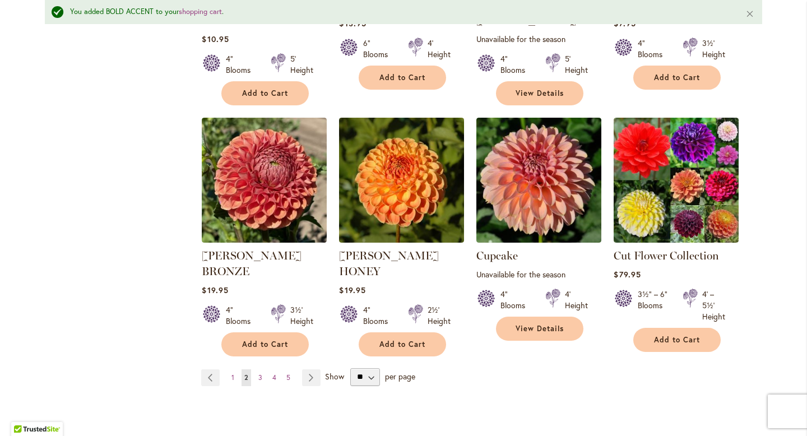
scroll to position [943, 0]
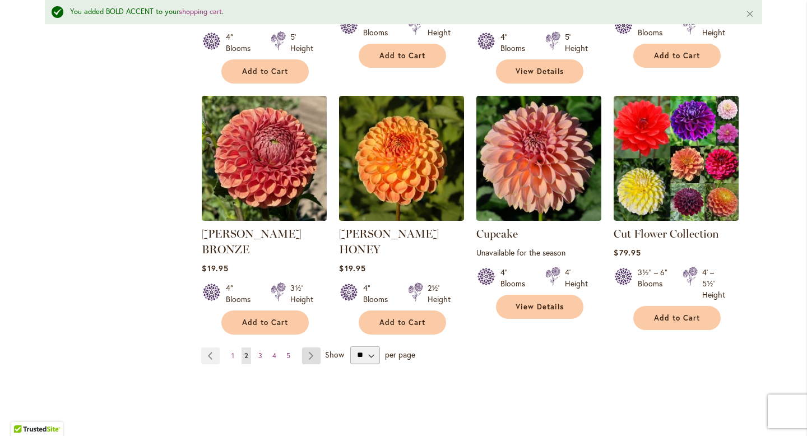
click at [311, 347] on link "Page Next" at bounding box center [311, 355] width 18 height 17
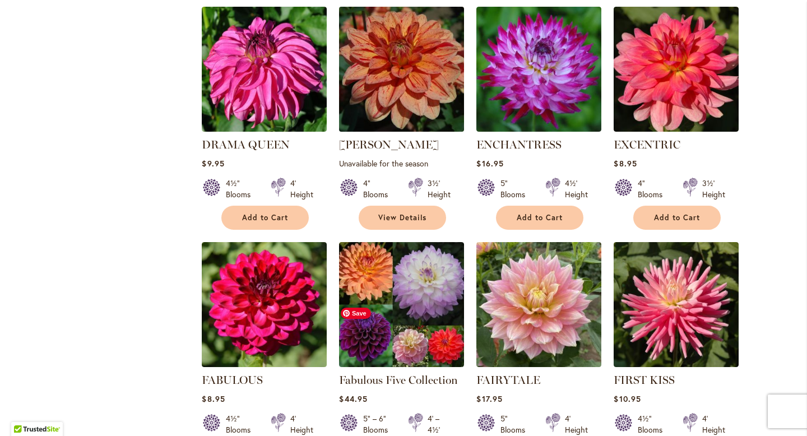
scroll to position [676, 0]
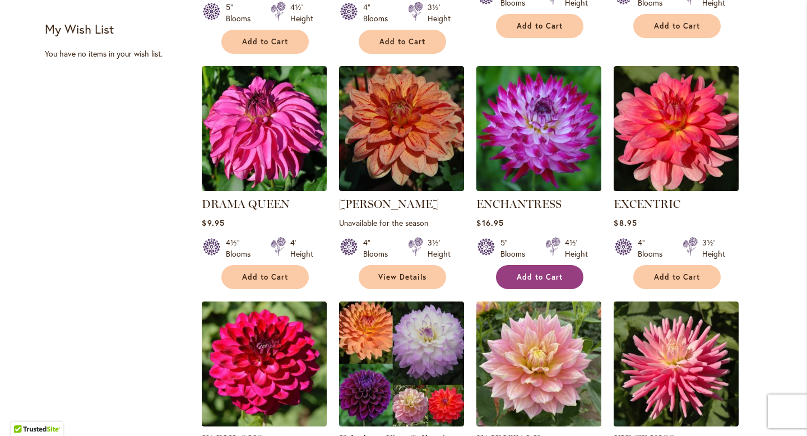
click at [507, 265] on button "Add to Cart" at bounding box center [539, 277] width 87 height 24
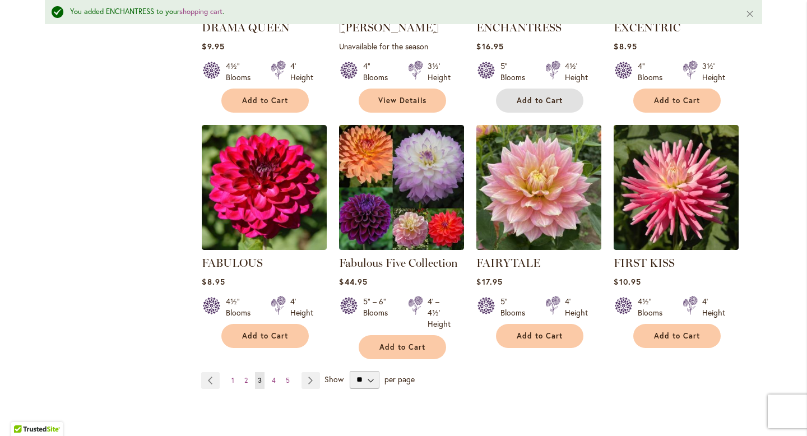
scroll to position [883, 0]
click at [303, 372] on link "Page Next" at bounding box center [310, 380] width 18 height 17
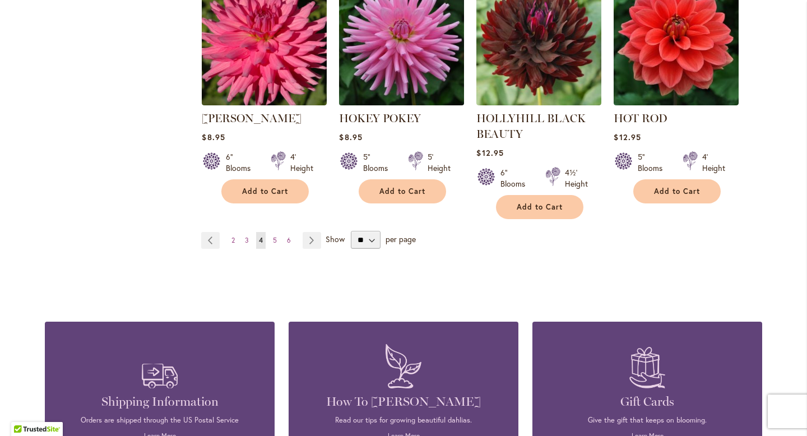
scroll to position [1024, 0]
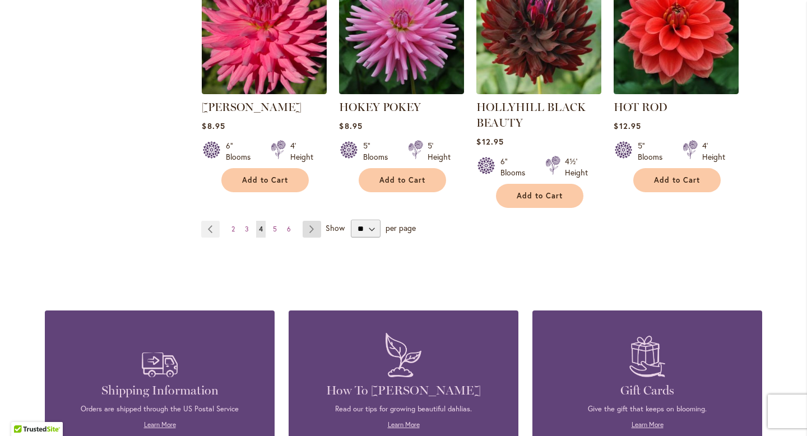
click at [310, 221] on link "Page Next" at bounding box center [312, 229] width 18 height 17
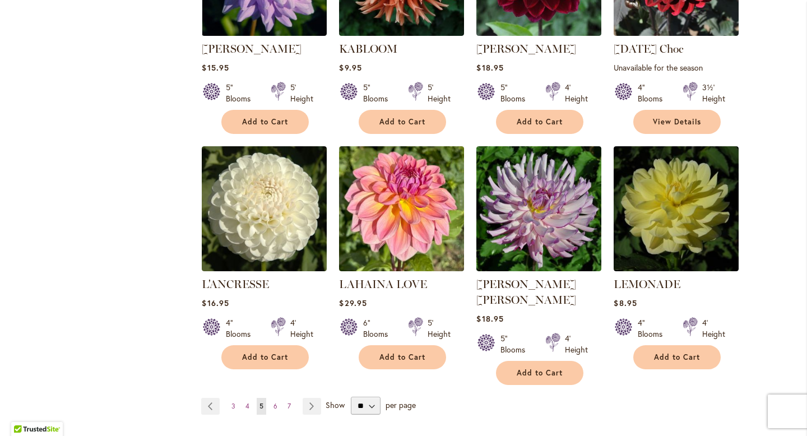
scroll to position [856, 0]
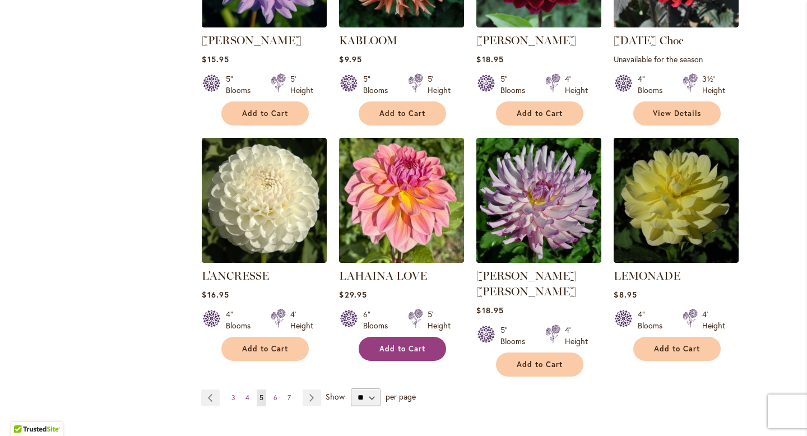
click at [395, 344] on span "Add to Cart" at bounding box center [402, 349] width 46 height 10
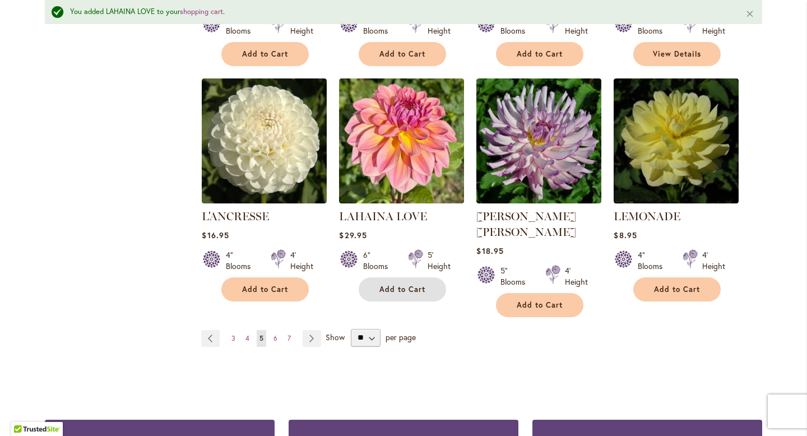
scroll to position [1029, 0]
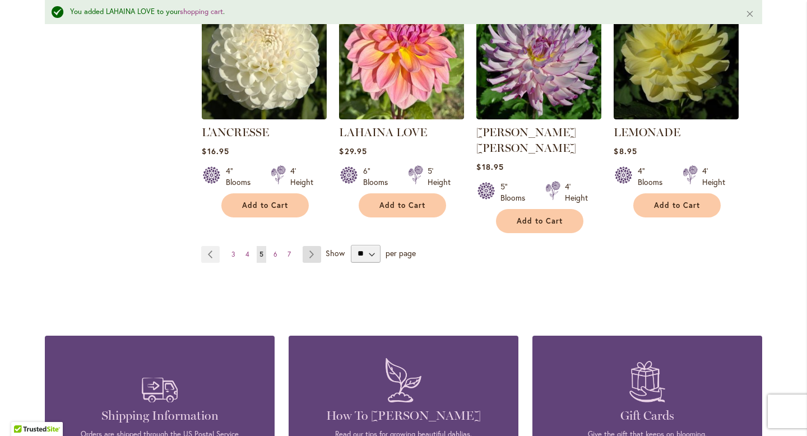
click at [309, 246] on link "Page Next" at bounding box center [312, 254] width 18 height 17
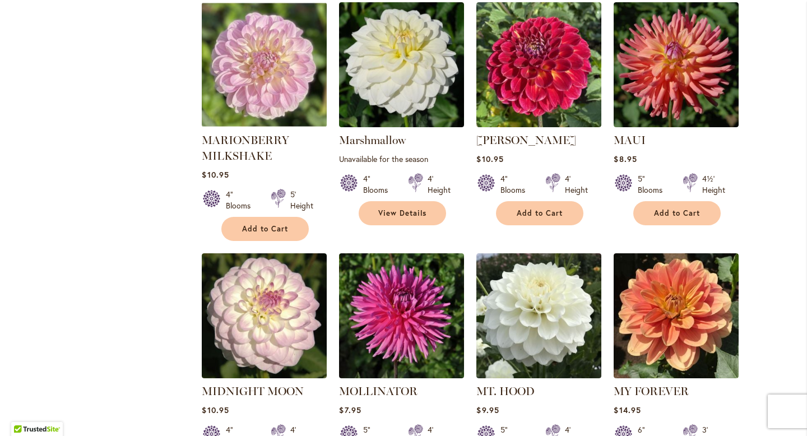
scroll to position [632, 0]
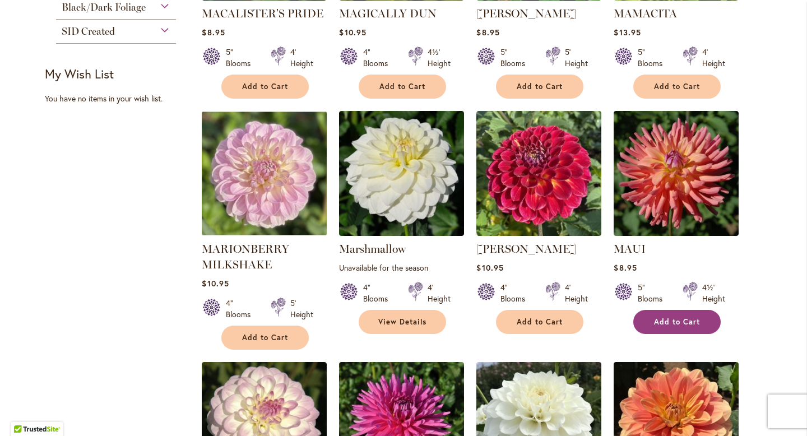
click at [668, 317] on span "Add to Cart" at bounding box center [677, 322] width 46 height 10
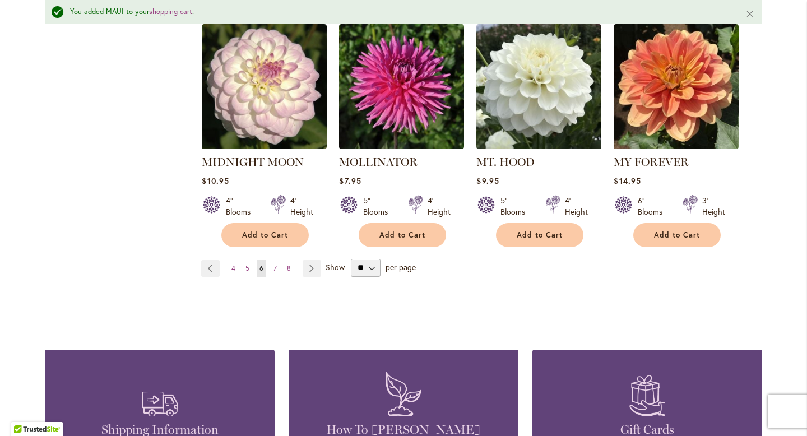
scroll to position [1086, 0]
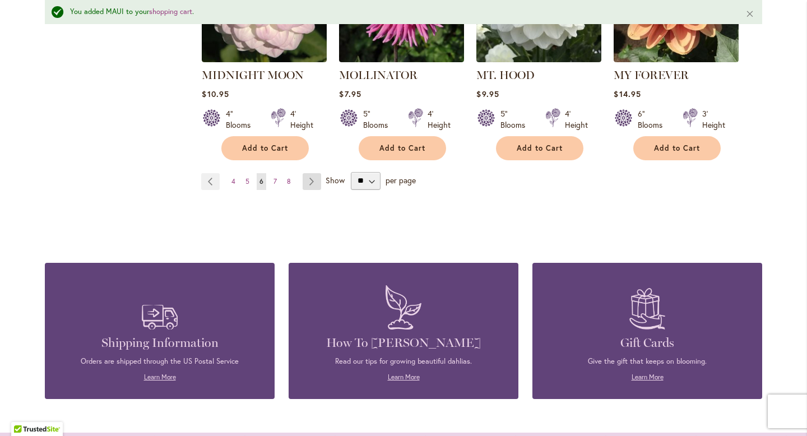
click at [310, 173] on link "Page Next" at bounding box center [312, 181] width 18 height 17
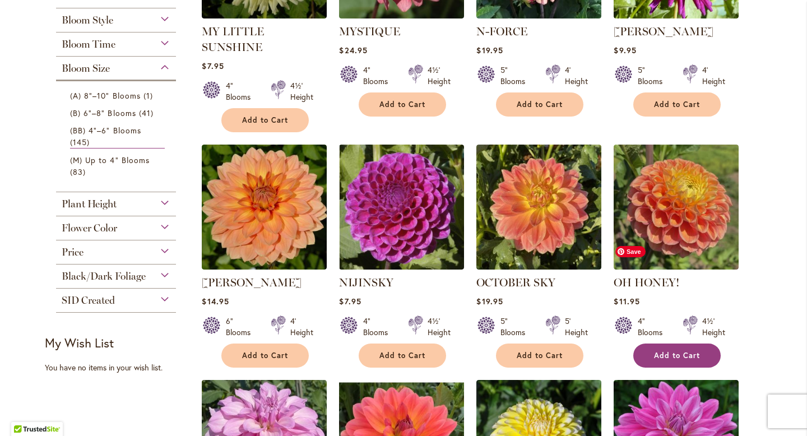
scroll to position [381, 0]
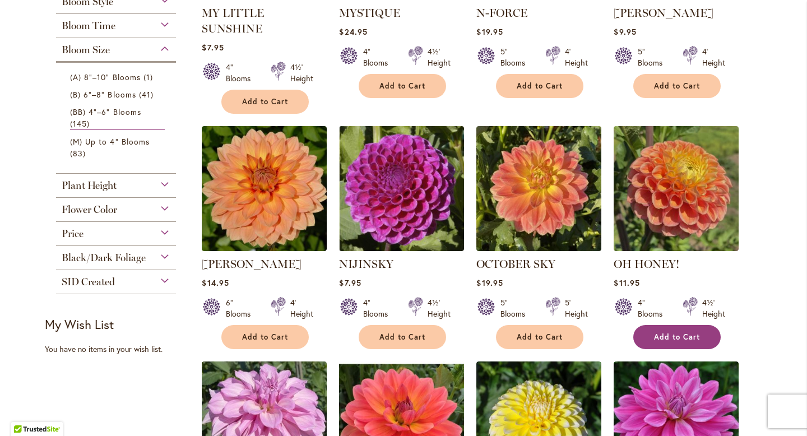
click at [662, 325] on button "Add to Cart" at bounding box center [676, 337] width 87 height 24
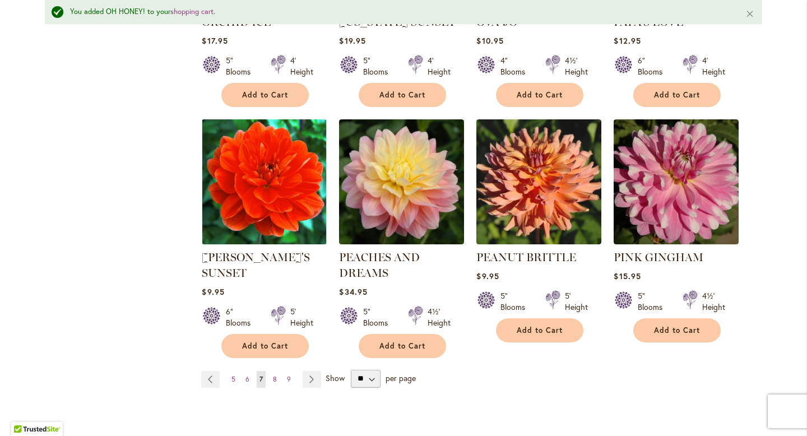
scroll to position [889, 0]
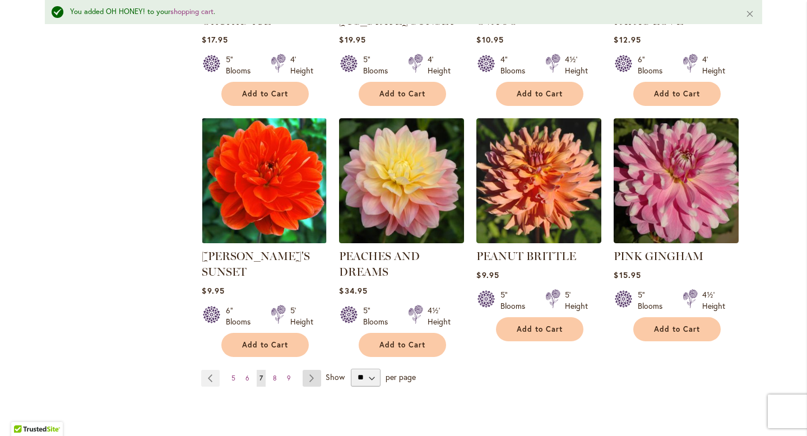
click at [307, 370] on link "Page Next" at bounding box center [312, 378] width 18 height 17
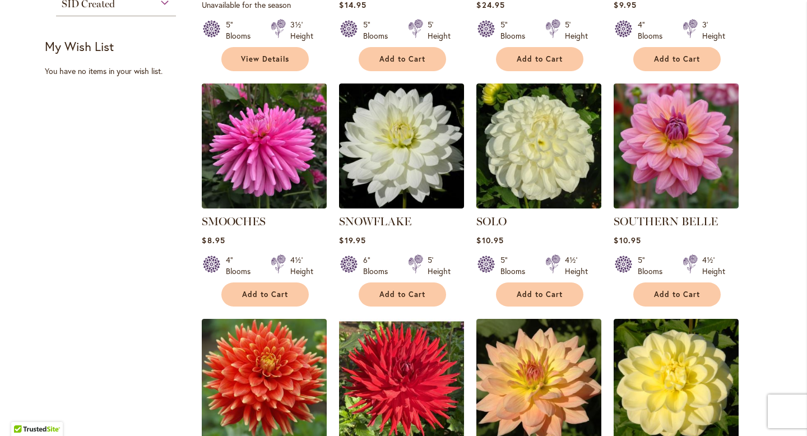
scroll to position [701, 0]
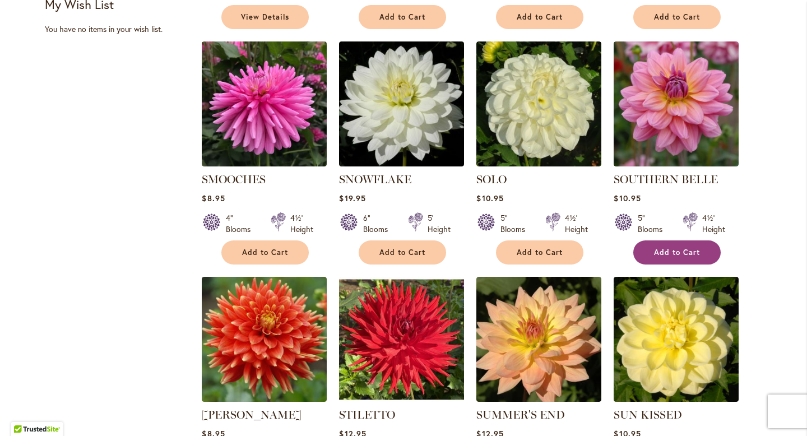
click at [686, 248] on span "Add to Cart" at bounding box center [677, 253] width 46 height 10
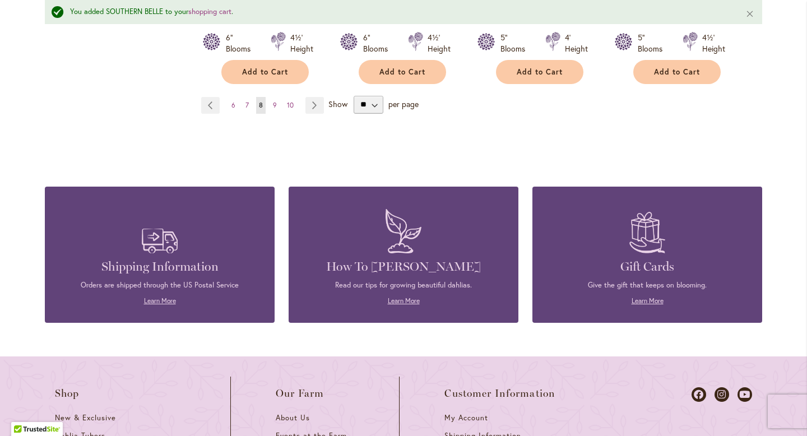
scroll to position [1136, 0]
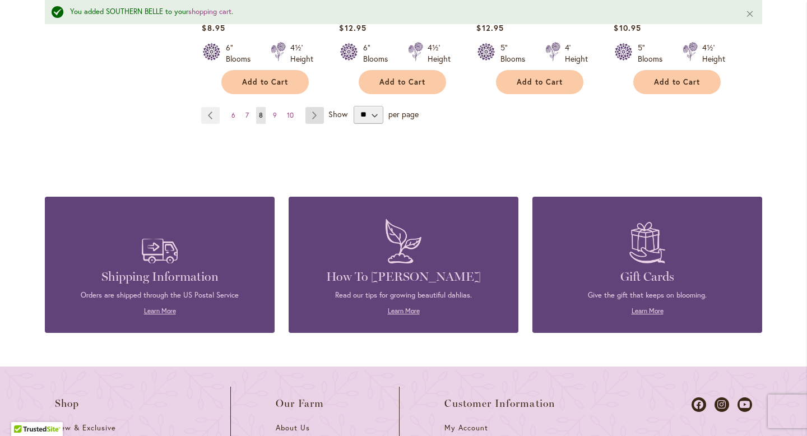
click at [309, 115] on link "Page Next" at bounding box center [314, 115] width 18 height 17
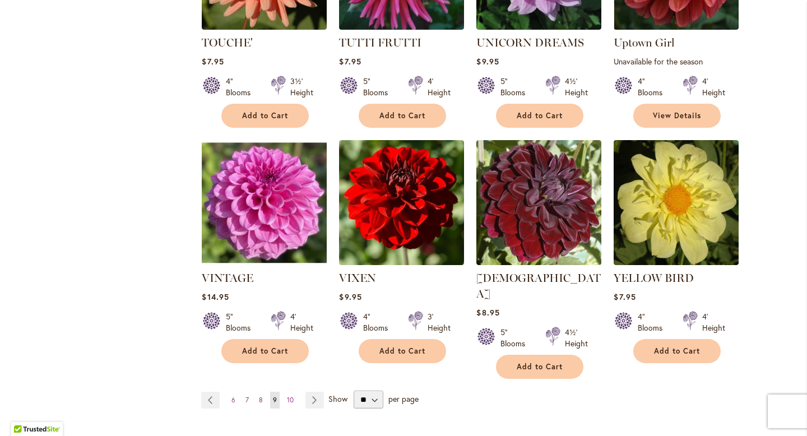
scroll to position [838, 0]
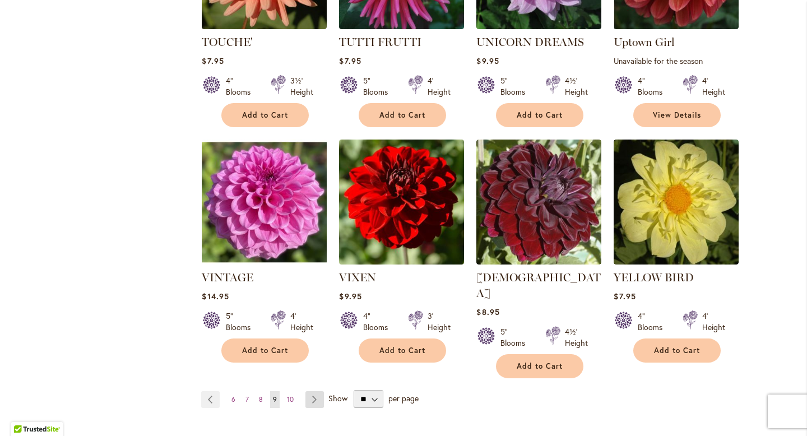
click at [312, 391] on link "Page Next" at bounding box center [314, 399] width 18 height 17
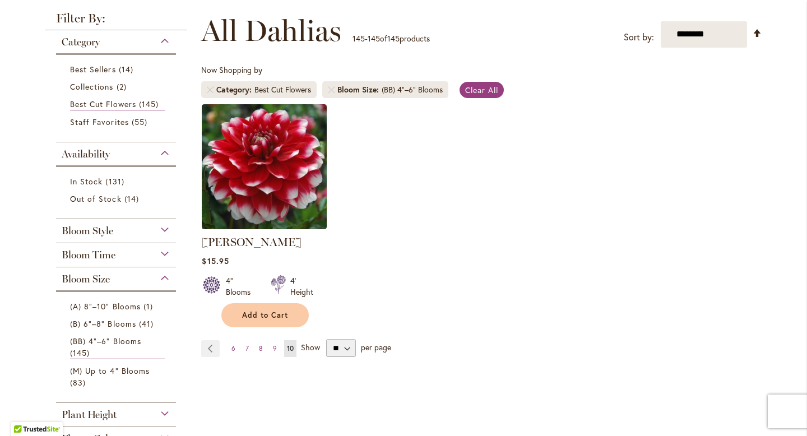
scroll to position [158, 0]
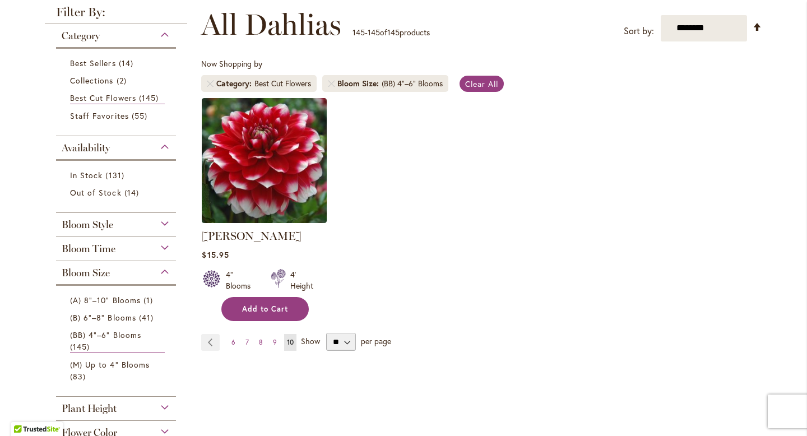
click at [277, 303] on button "Add to Cart" at bounding box center [264, 309] width 87 height 24
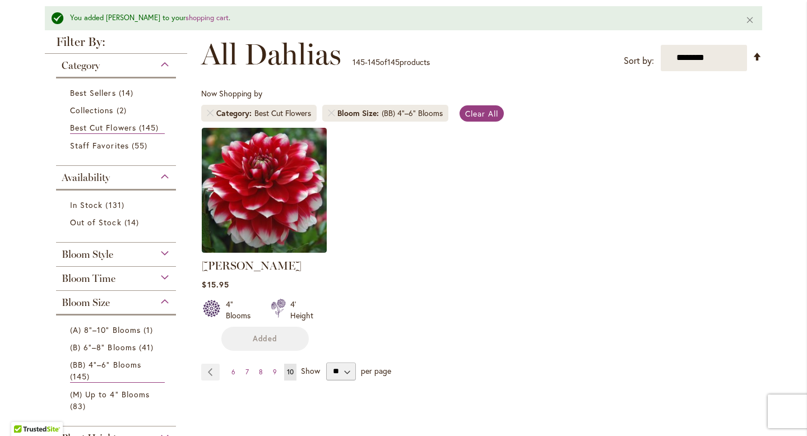
scroll to position [187, 0]
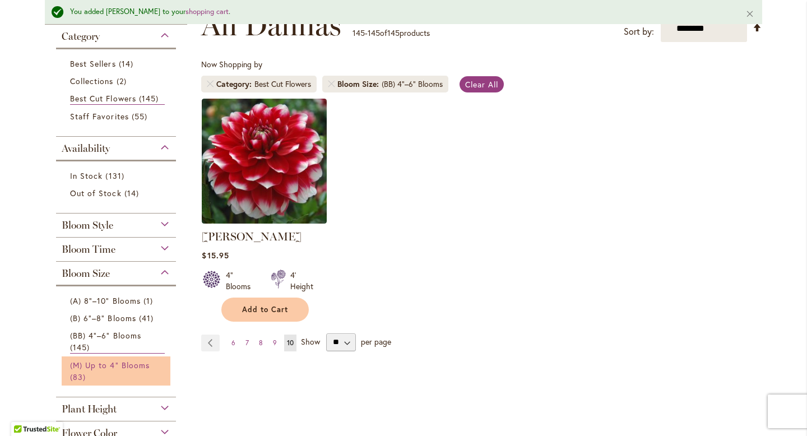
click at [128, 363] on span "(M) Up to 4" Blooms" at bounding box center [110, 365] width 80 height 11
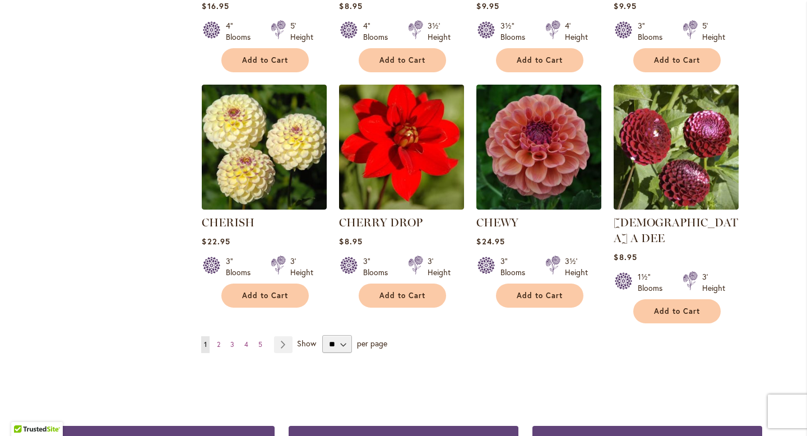
scroll to position [893, 0]
click at [258, 340] on span "5" at bounding box center [260, 344] width 4 height 8
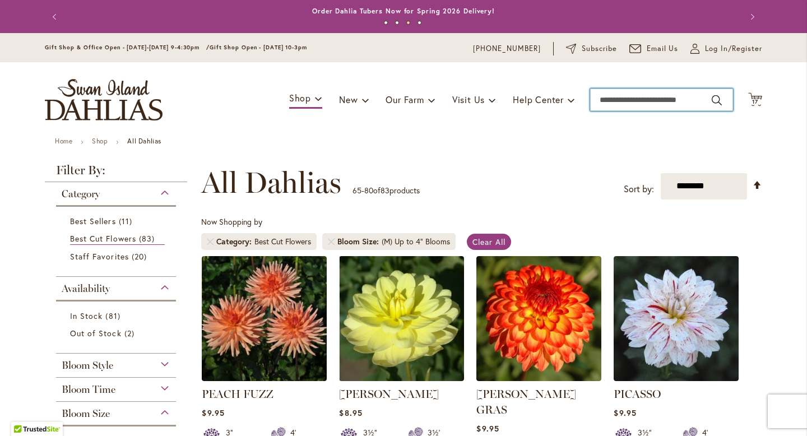
click at [635, 106] on input "Search" at bounding box center [661, 100] width 143 height 22
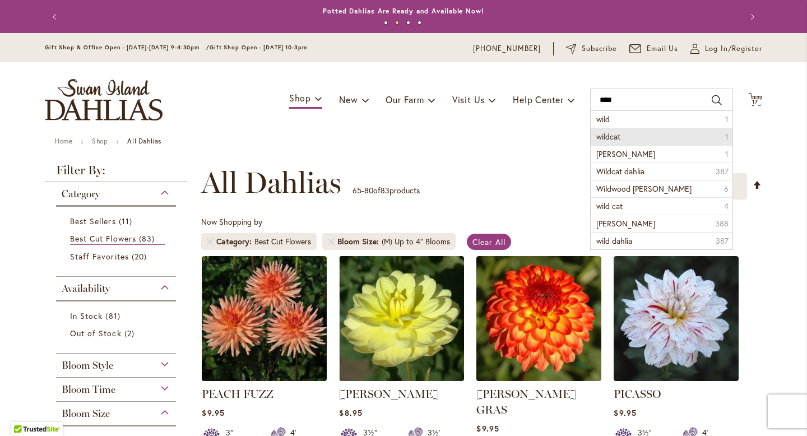
click at [638, 137] on li "wildcat 1" at bounding box center [662, 136] width 142 height 17
type input "*******"
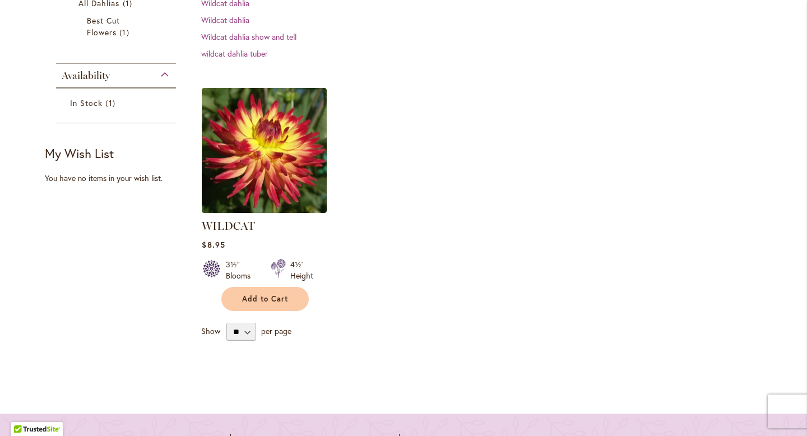
scroll to position [206, 0]
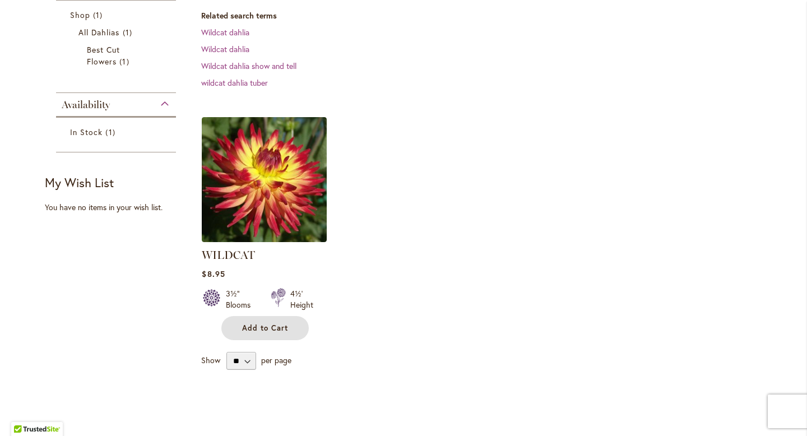
click at [276, 323] on span "Add to Cart" at bounding box center [265, 328] width 46 height 10
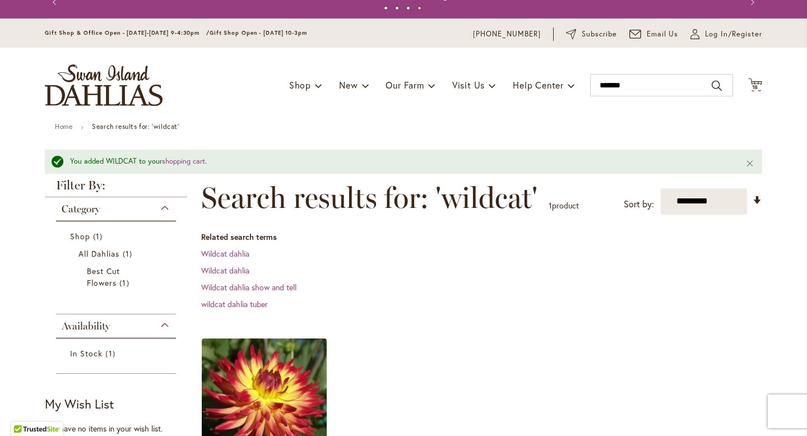
scroll to position [0, 0]
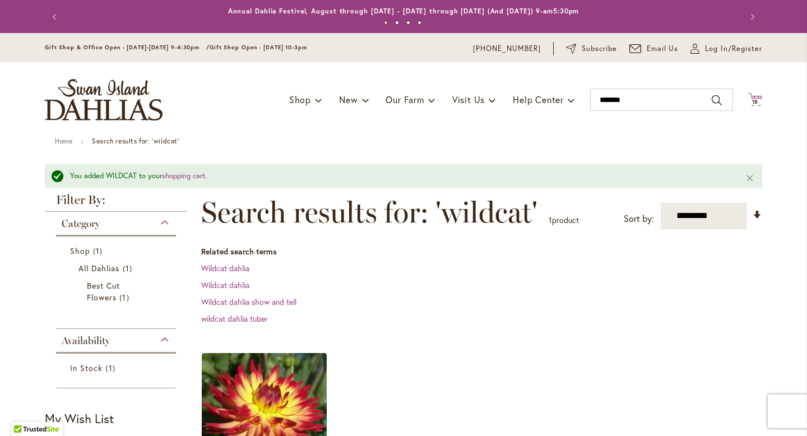
click at [751, 98] on icon "Cart .cls-1 { fill: #231f20; }" at bounding box center [755, 99] width 14 height 14
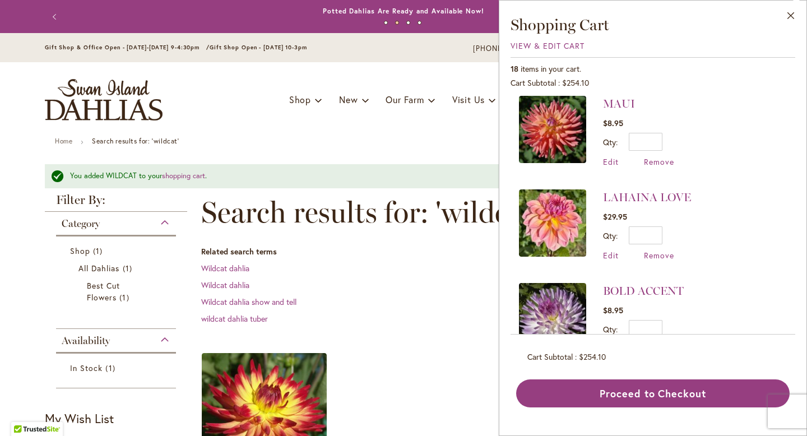
scroll to position [383, 0]
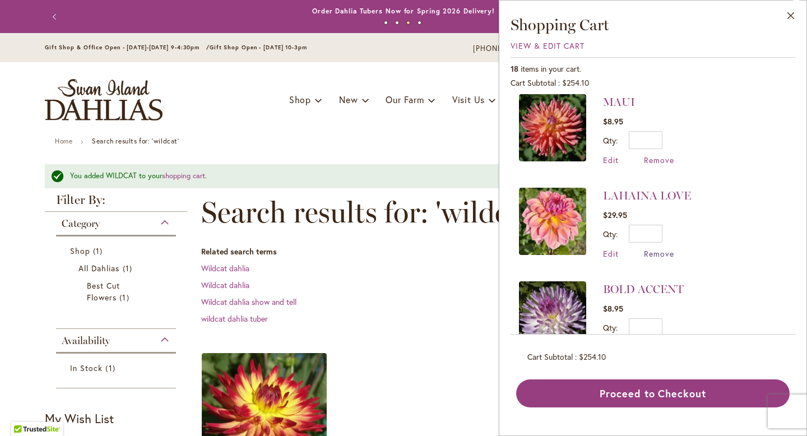
click at [663, 250] on span "Remove" at bounding box center [659, 253] width 30 height 11
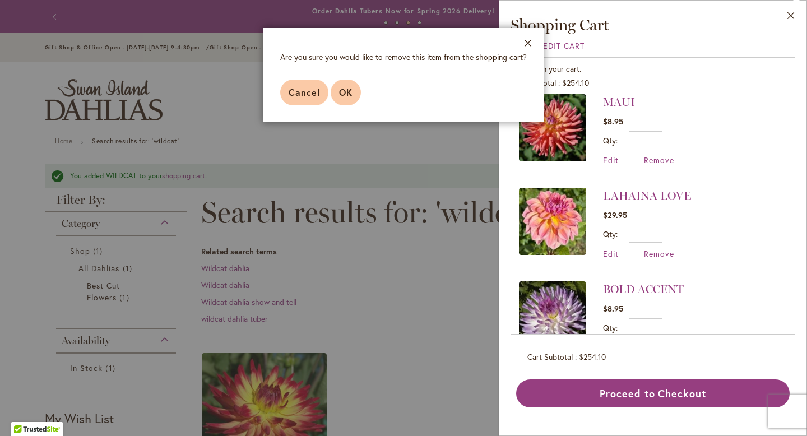
click at [346, 93] on span "OK" at bounding box center [345, 92] width 13 height 12
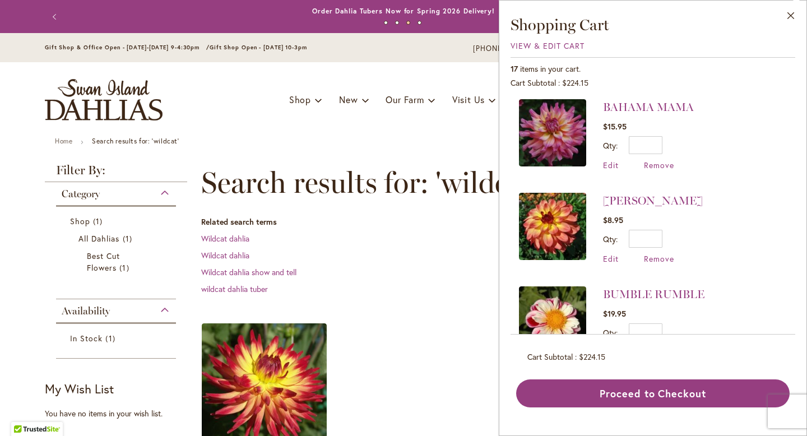
scroll to position [1222, 0]
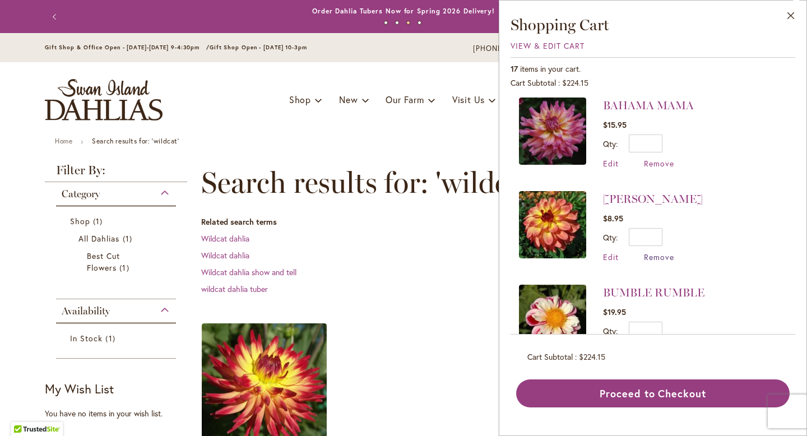
click at [657, 252] on span "Remove" at bounding box center [659, 257] width 30 height 11
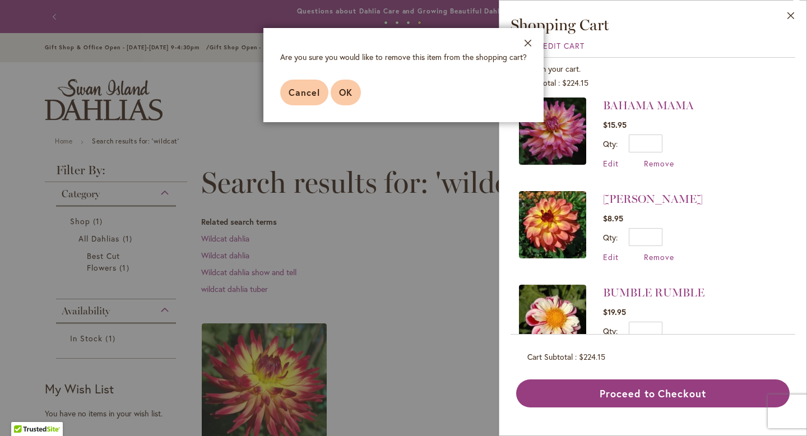
click at [349, 90] on span "OK" at bounding box center [345, 92] width 13 height 12
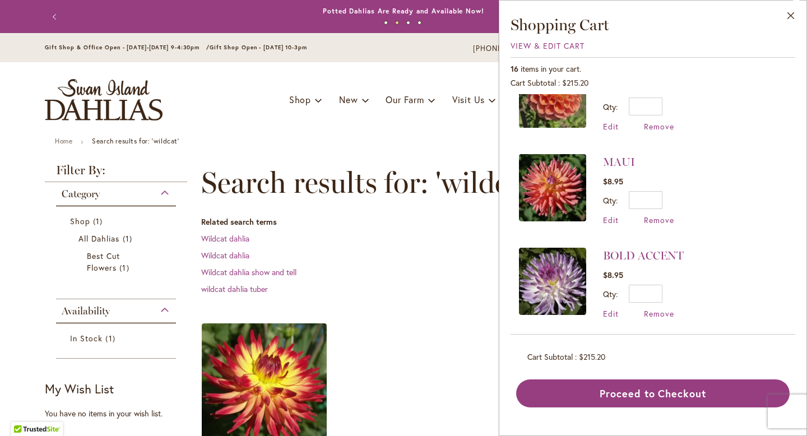
scroll to position [324, 0]
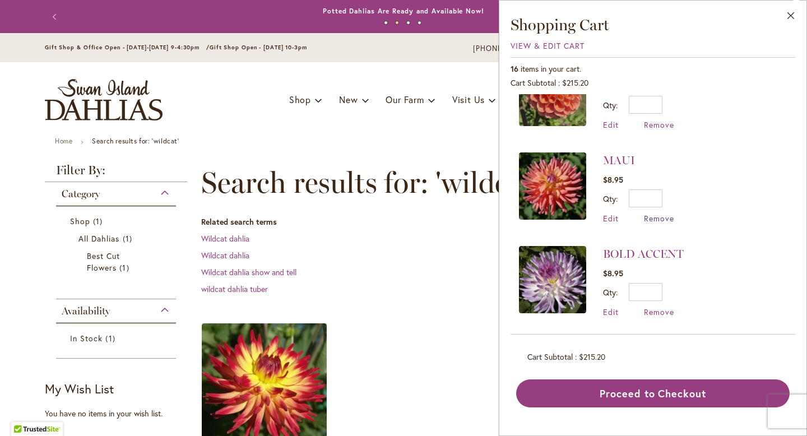
click at [660, 218] on span "Remove" at bounding box center [659, 218] width 30 height 11
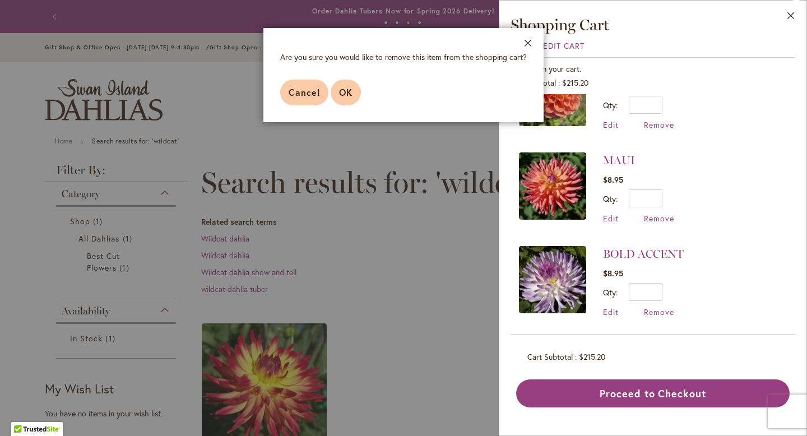
click at [337, 93] on button "OK" at bounding box center [346, 93] width 30 height 26
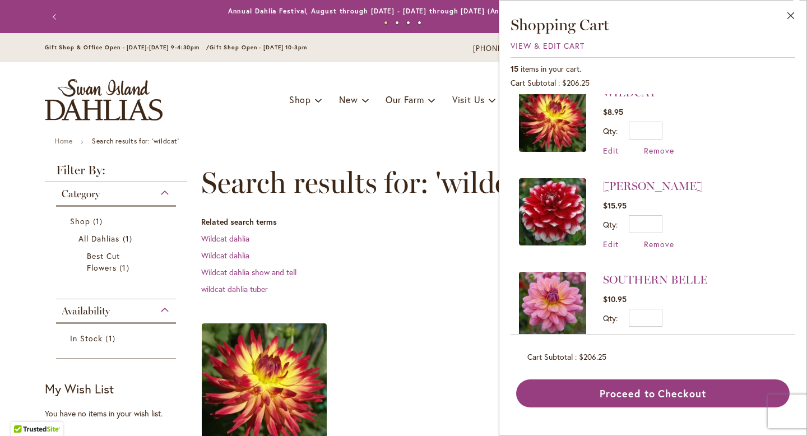
scroll to position [0, 0]
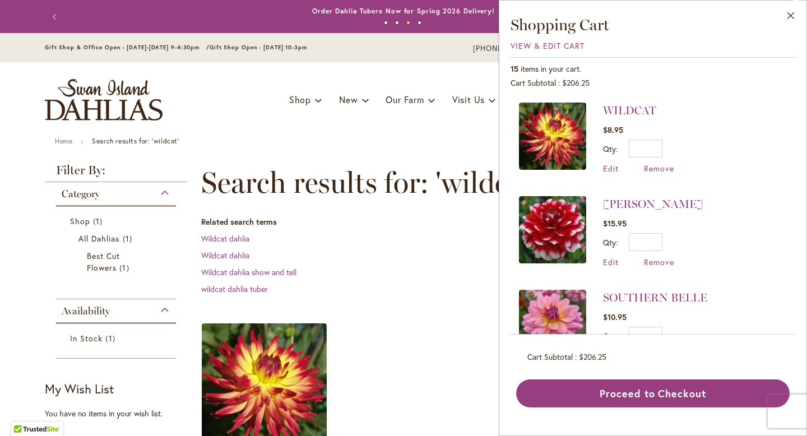
click at [389, 243] on dd "Wildcat dahlia" at bounding box center [481, 238] width 561 height 11
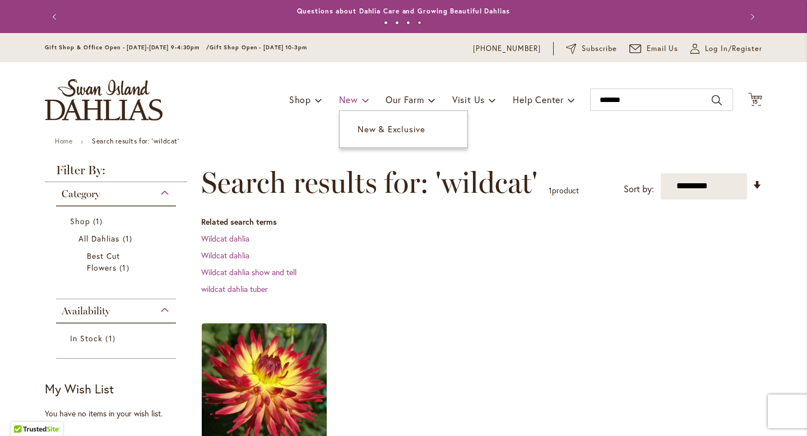
click at [362, 103] on span at bounding box center [365, 100] width 7 height 18
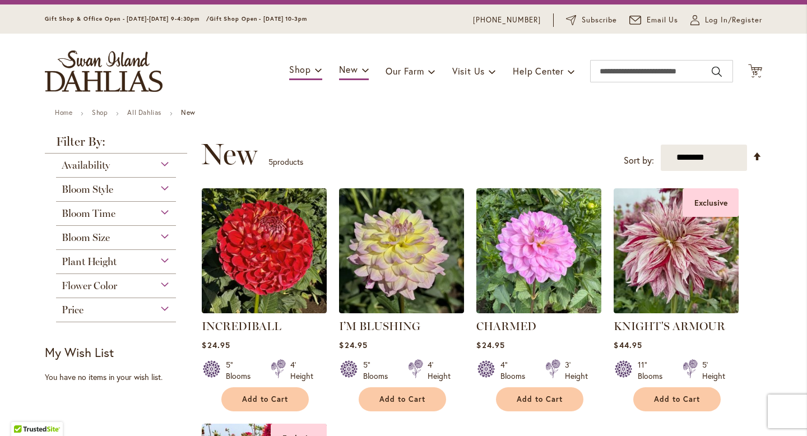
scroll to position [7, 0]
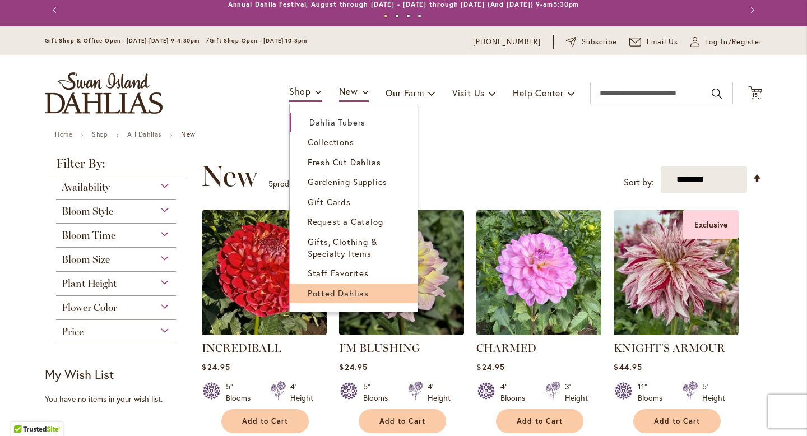
click at [367, 286] on link "Potted Dahlias" at bounding box center [354, 294] width 128 height 20
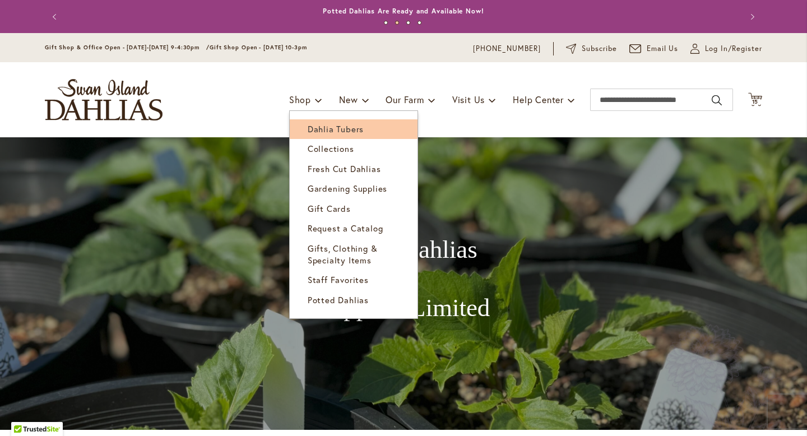
click at [314, 131] on span "Dahlia Tubers" at bounding box center [336, 128] width 56 height 11
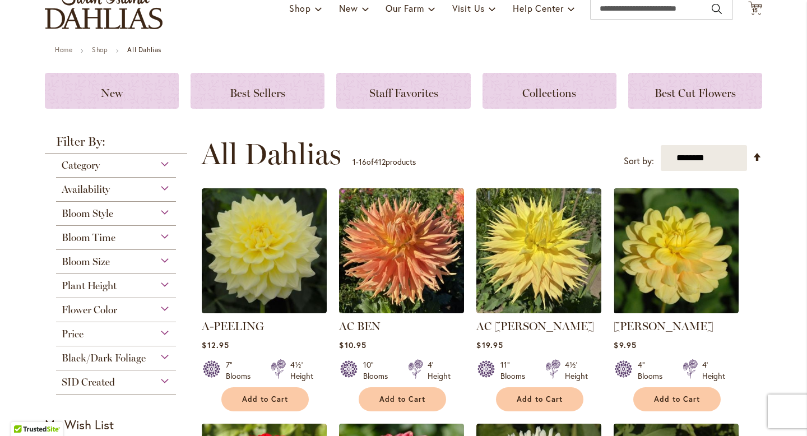
scroll to position [91, 0]
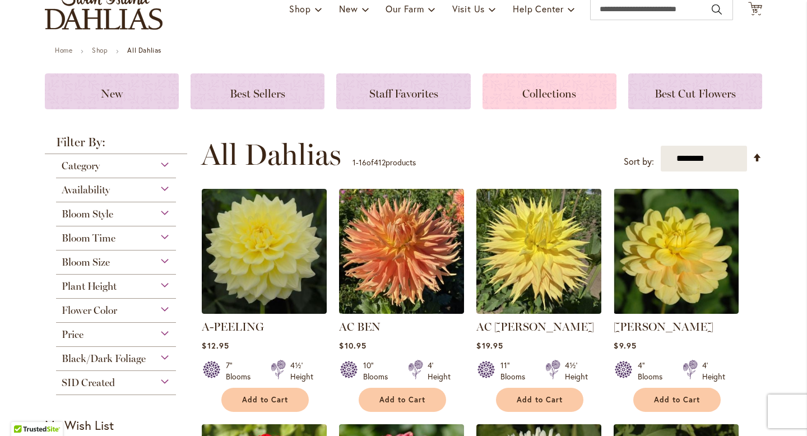
click at [550, 99] on span "Collections" at bounding box center [549, 93] width 54 height 13
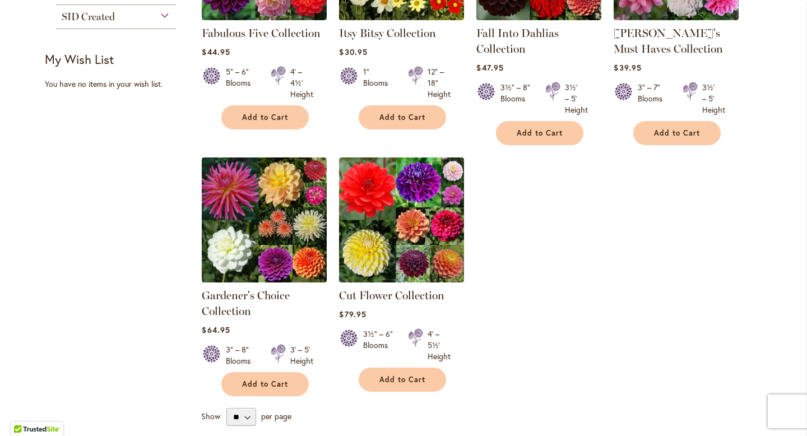
scroll to position [318, 0]
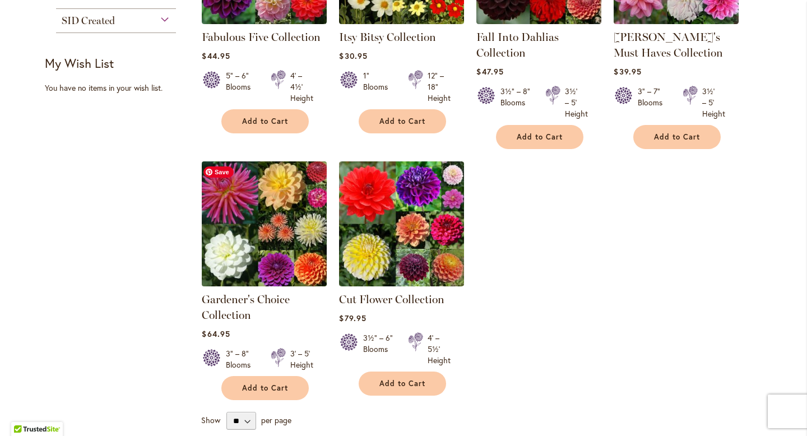
click at [276, 207] on img at bounding box center [264, 223] width 131 height 131
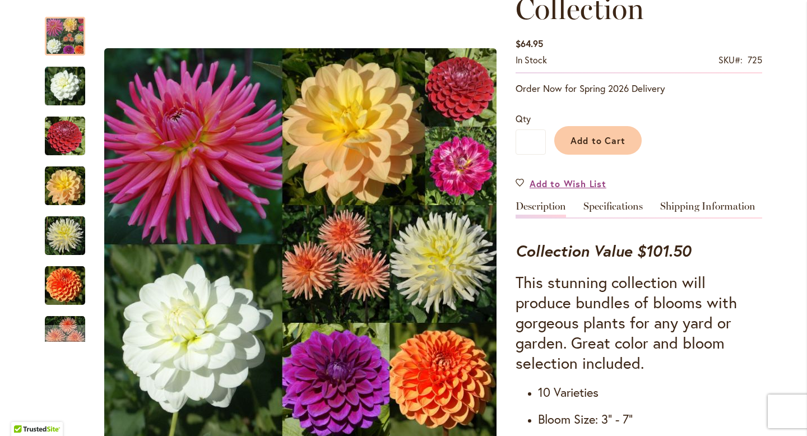
scroll to position [212, 0]
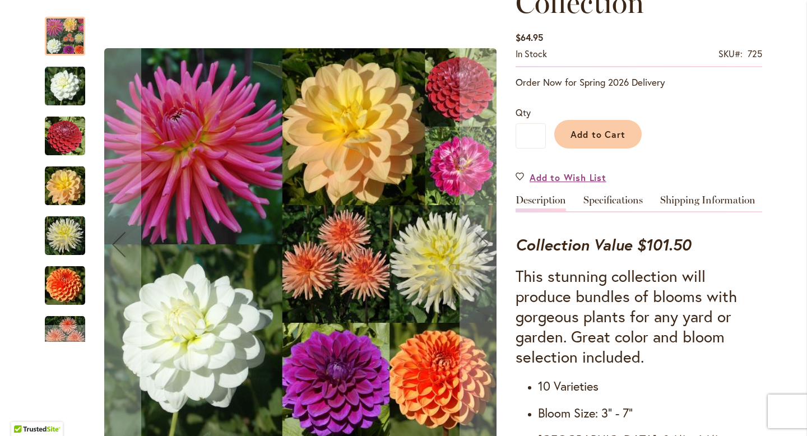
click at [63, 322] on img "PEACH FUZZ" at bounding box center [65, 335] width 40 height 40
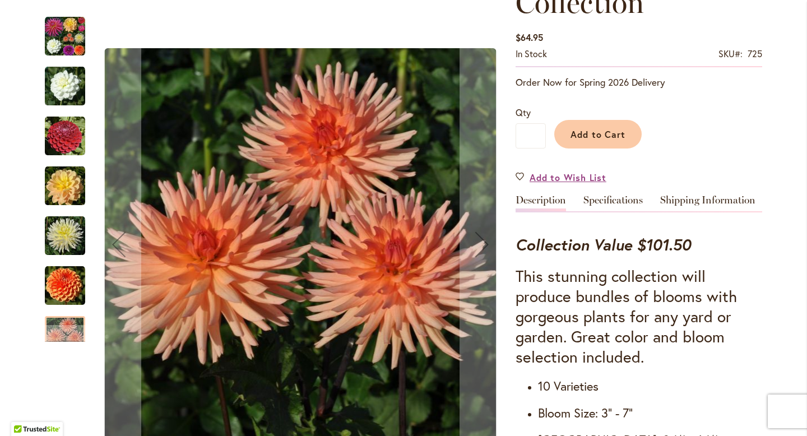
click at [69, 294] on img "MAARN" at bounding box center [65, 286] width 40 height 40
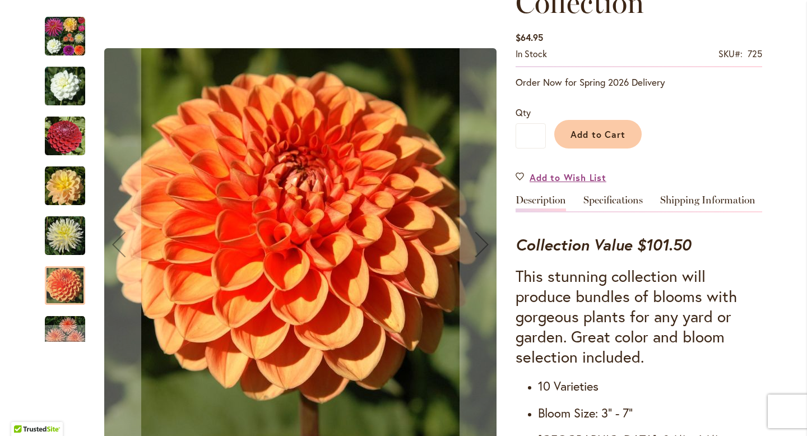
click at [68, 245] on img "IN MEMORY OF" at bounding box center [65, 236] width 40 height 40
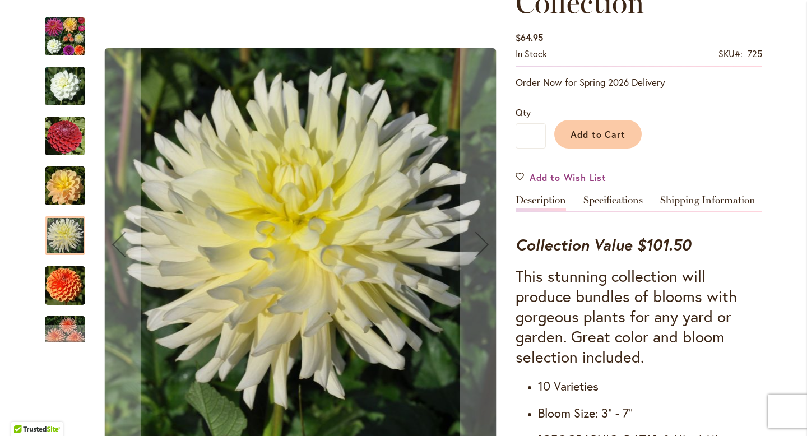
click at [65, 202] on img "DAY DREAMER" at bounding box center [65, 186] width 40 height 40
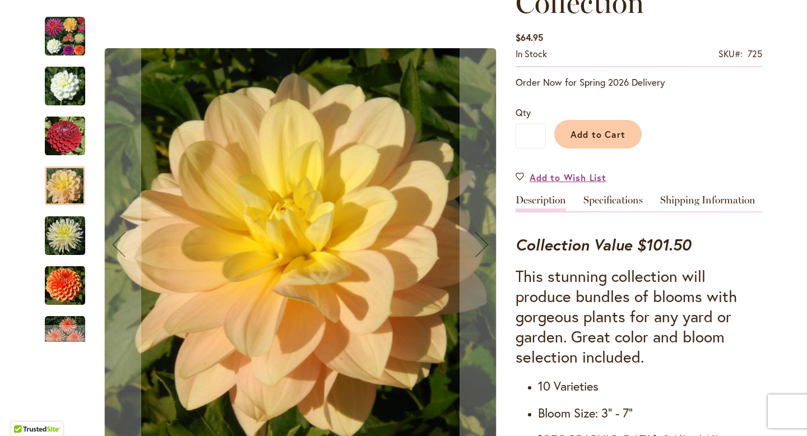
click at [71, 155] on div "DAY DREAMER" at bounding box center [71, 180] width 52 height 50
click at [71, 146] on img "CORNEL" at bounding box center [65, 136] width 40 height 40
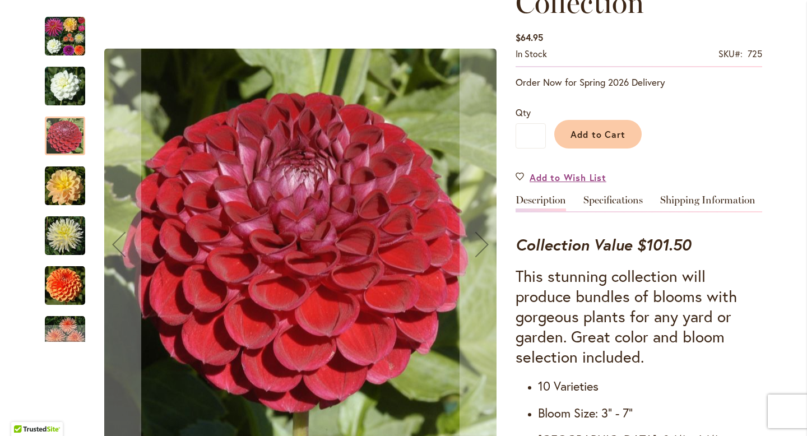
click at [65, 92] on img "BRIDE TO BE" at bounding box center [65, 86] width 40 height 40
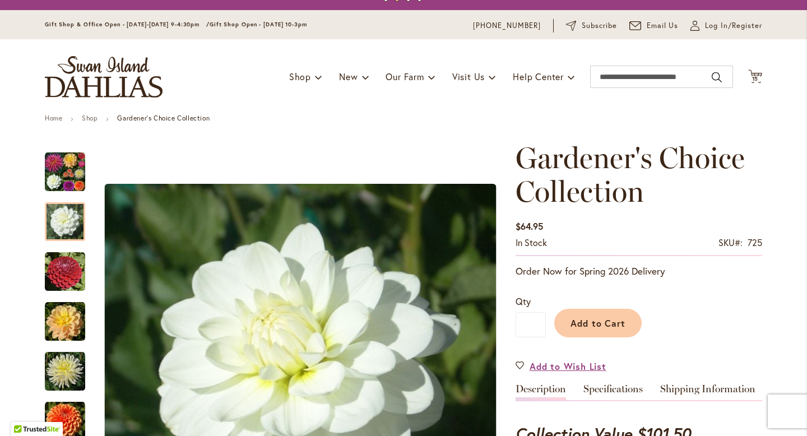
scroll to position [0, 0]
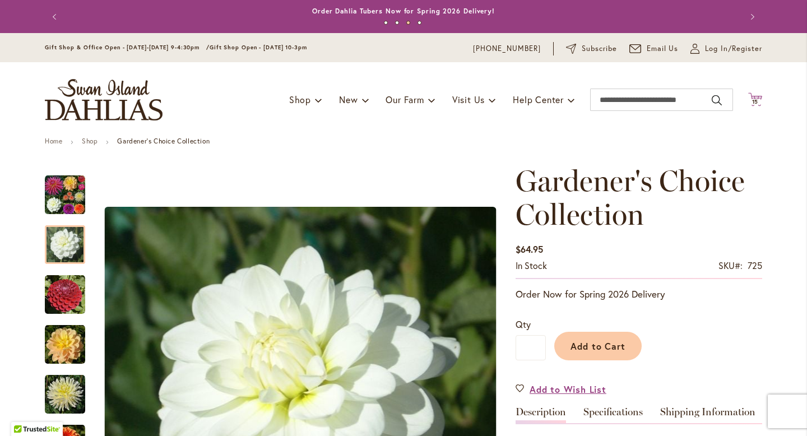
click at [754, 102] on span "15 15 items" at bounding box center [755, 102] width 11 height 6
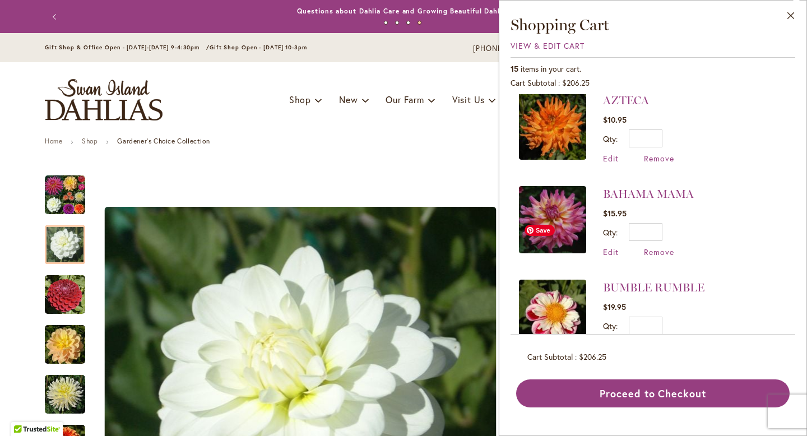
scroll to position [1064, 0]
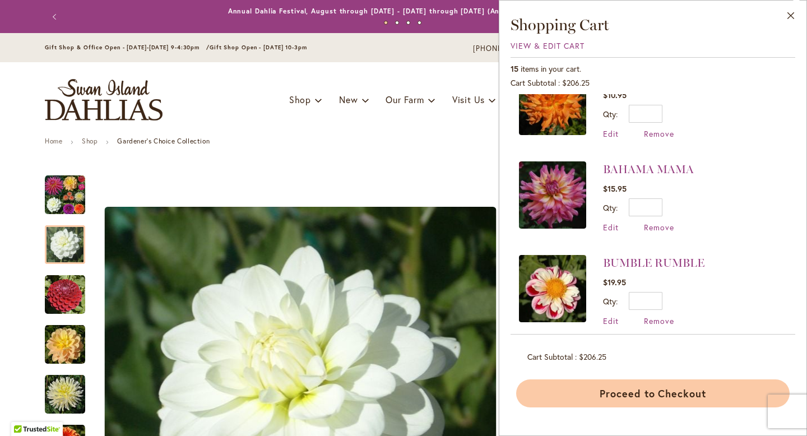
click at [648, 389] on button "Proceed to Checkout" at bounding box center [652, 393] width 273 height 28
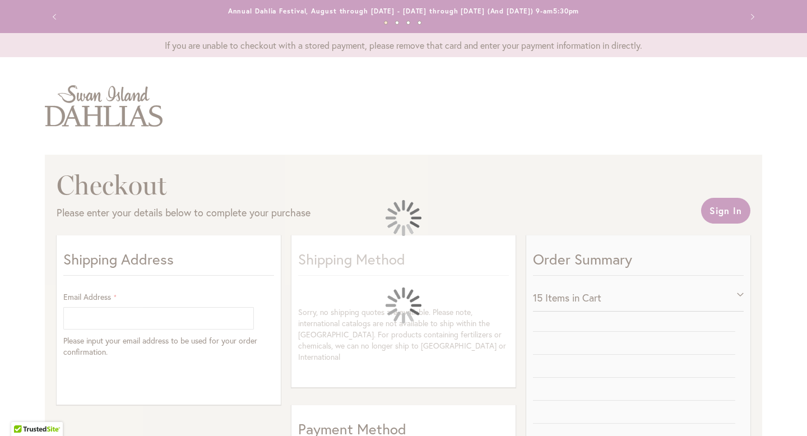
select select "**"
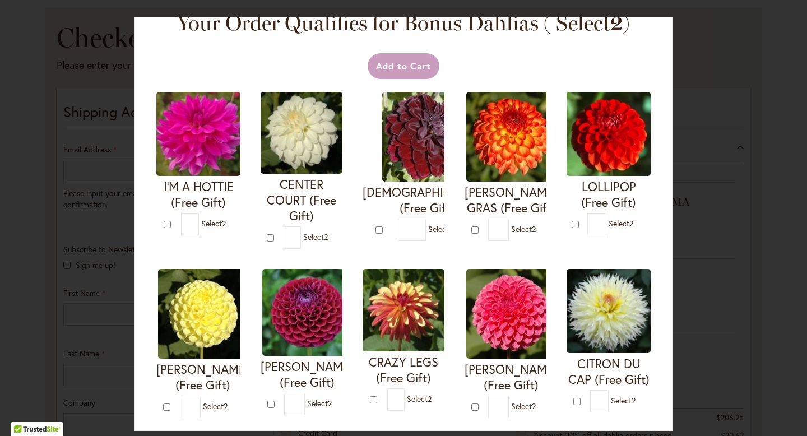
scroll to position [22, 0]
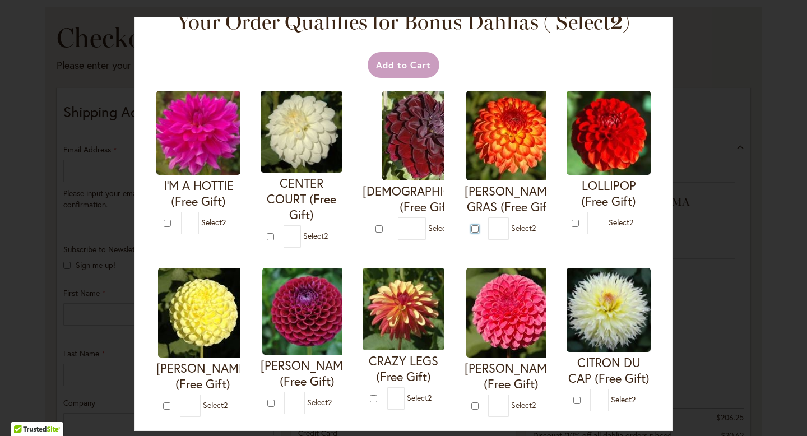
type input "*"
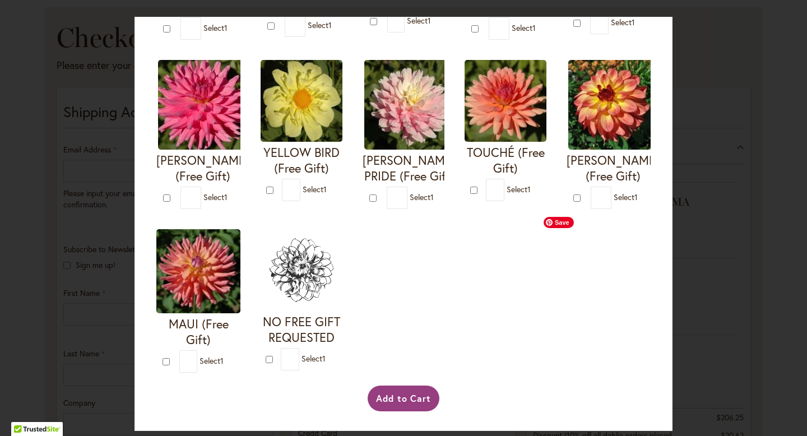
scroll to position [405, 0]
type input "*"
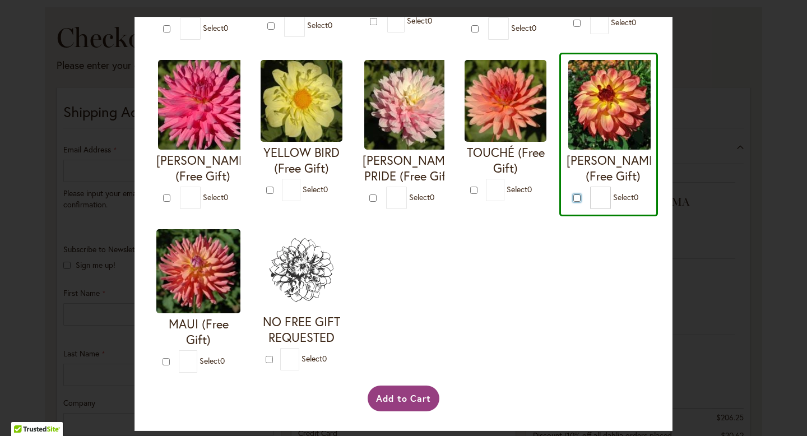
scroll to position [556, 0]
click at [393, 400] on button "Add to Cart" at bounding box center [404, 399] width 72 height 26
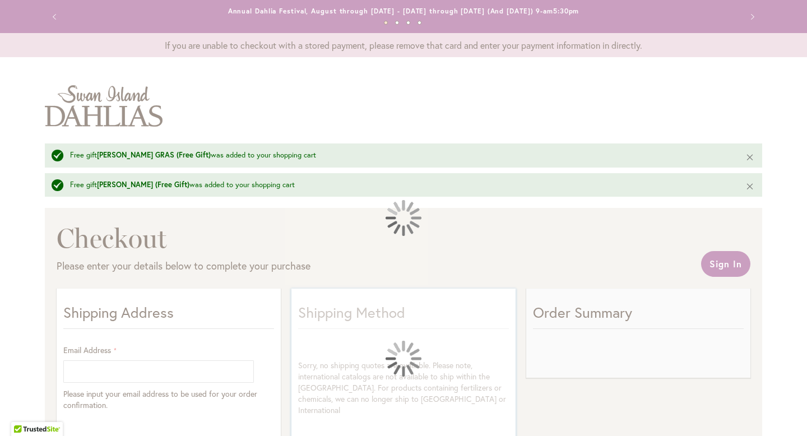
select select "**"
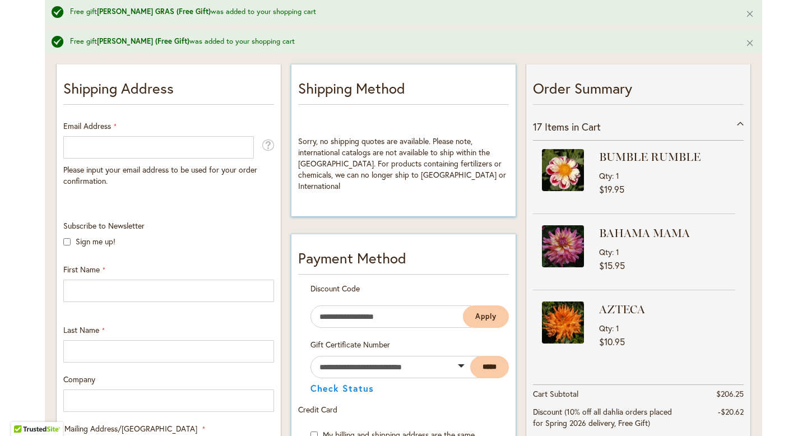
scroll to position [172, 0]
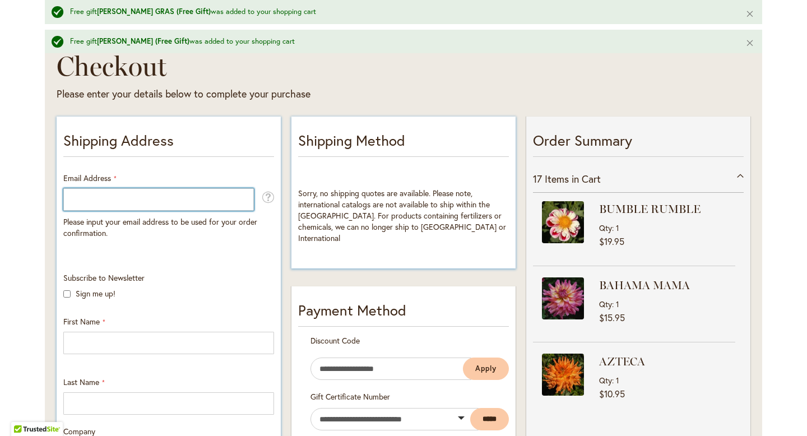
click at [87, 200] on input "Email Address" at bounding box center [158, 199] width 191 height 22
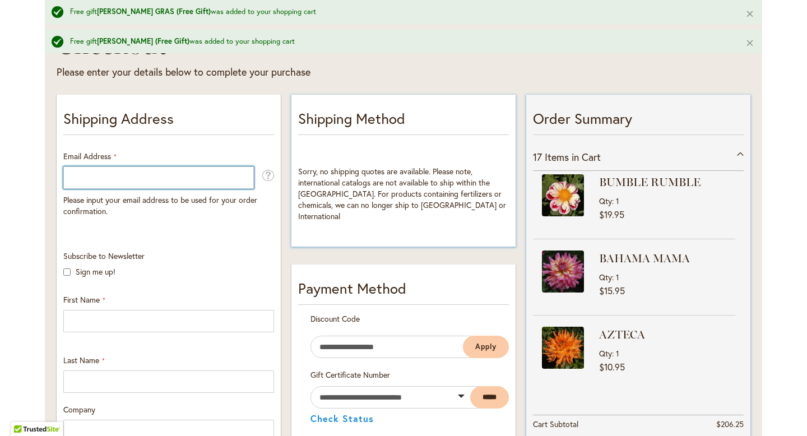
scroll to position [0, 0]
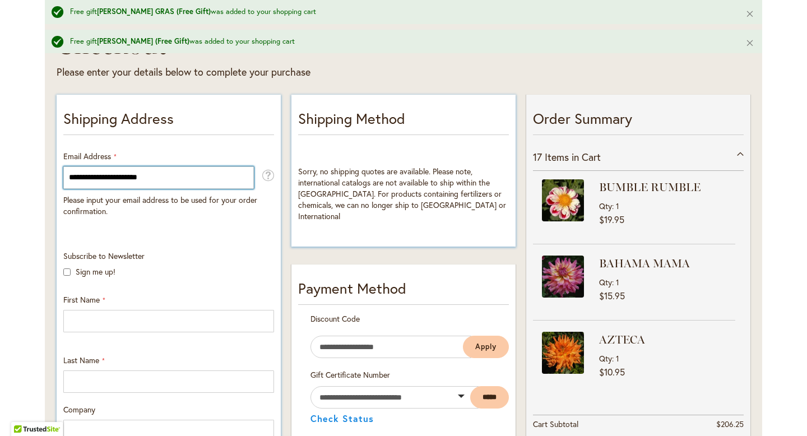
type input "**********"
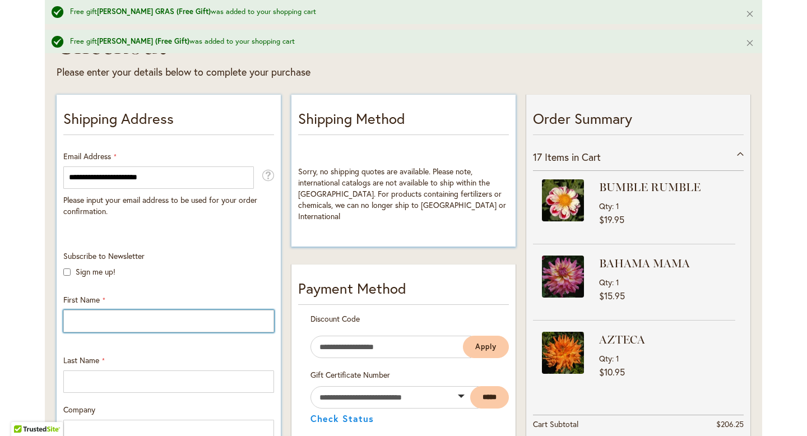
click at [80, 318] on input "First Name" at bounding box center [168, 321] width 211 height 22
type input "*****"
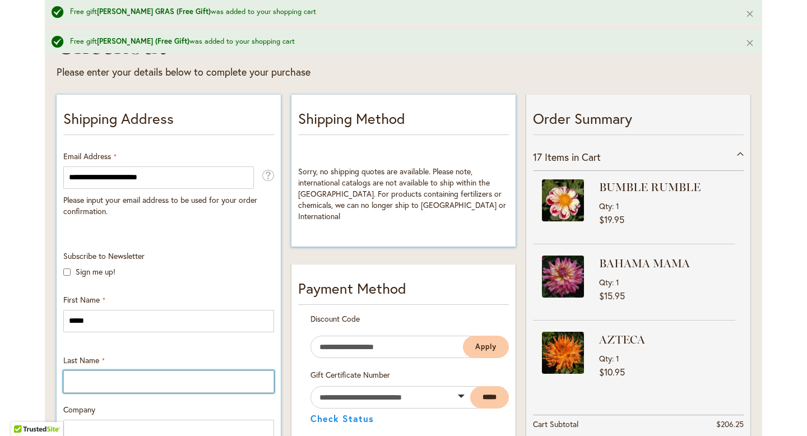
click at [69, 370] on input "Last Name" at bounding box center [168, 381] width 211 height 22
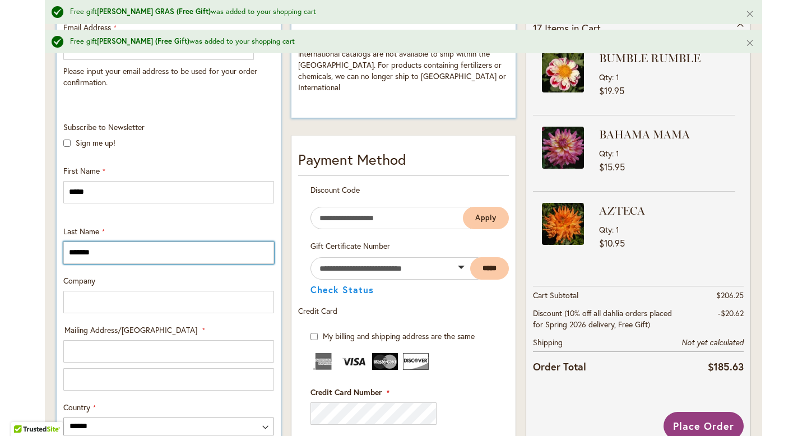
scroll to position [395, 0]
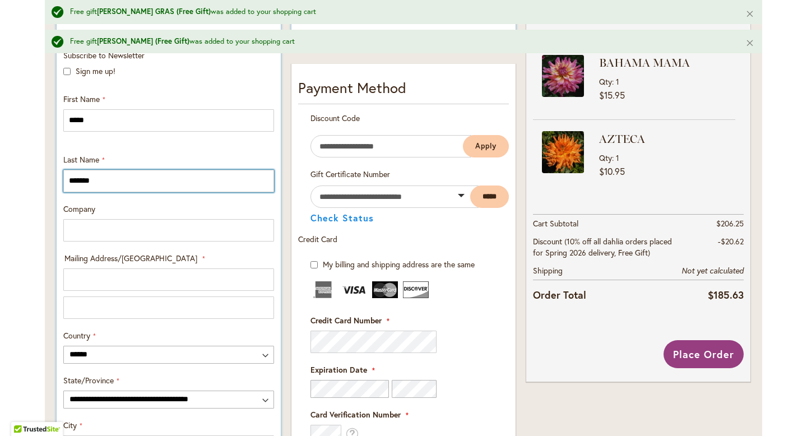
type input "*******"
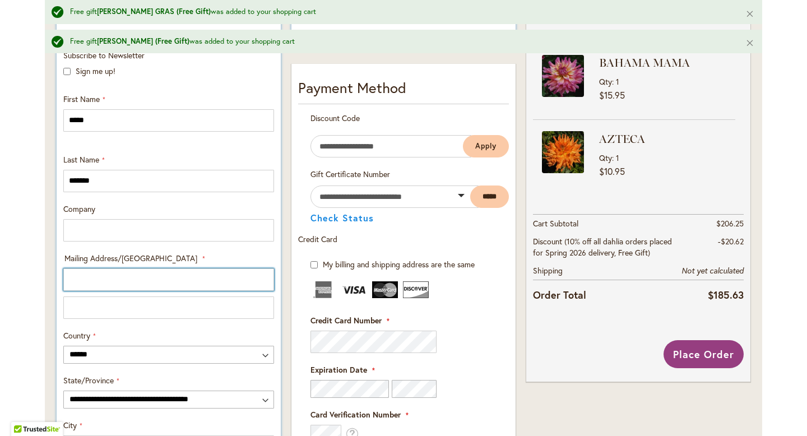
click at [82, 279] on input "Mailing Address/PO BOX: Line 1" at bounding box center [168, 279] width 211 height 22
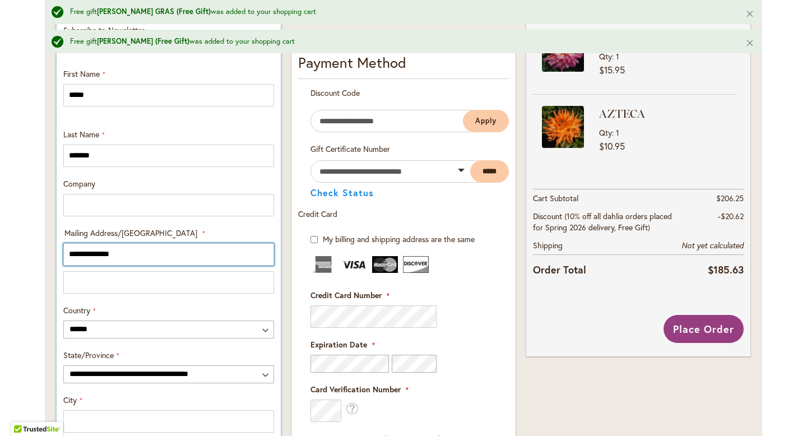
scroll to position [473, 0]
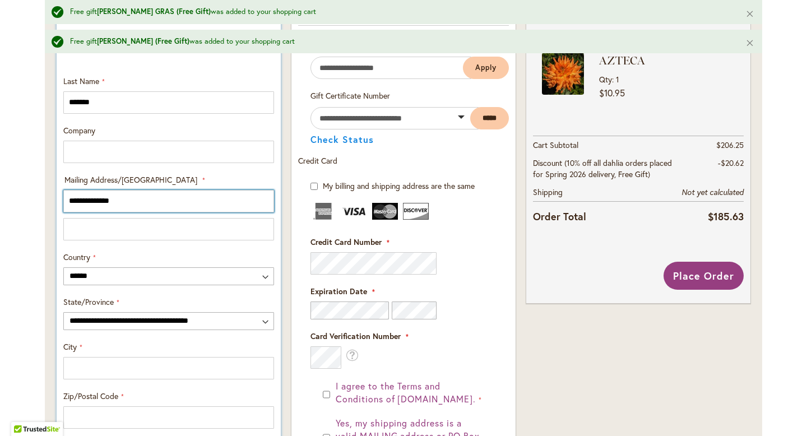
type input "**********"
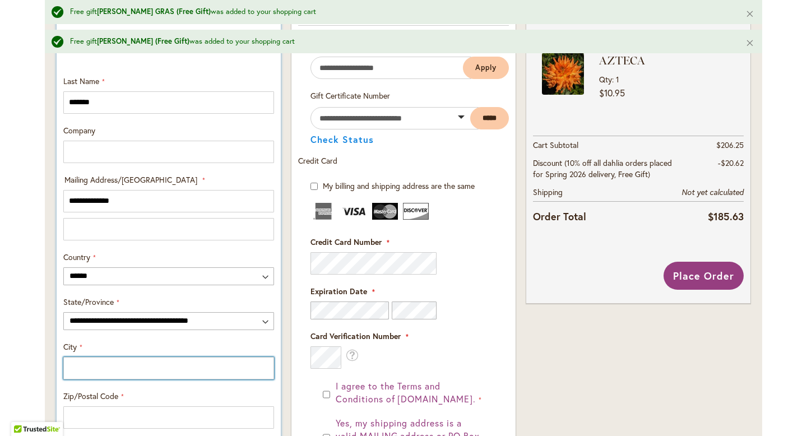
click at [82, 366] on input "City" at bounding box center [168, 368] width 211 height 22
type input "*****"
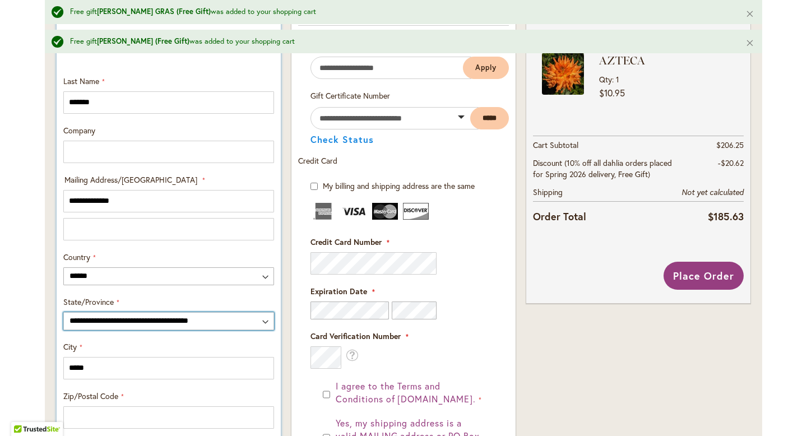
click at [134, 320] on select "**********" at bounding box center [168, 321] width 211 height 18
select select "**"
click at [63, 312] on select "**********" at bounding box center [168, 321] width 211 height 18
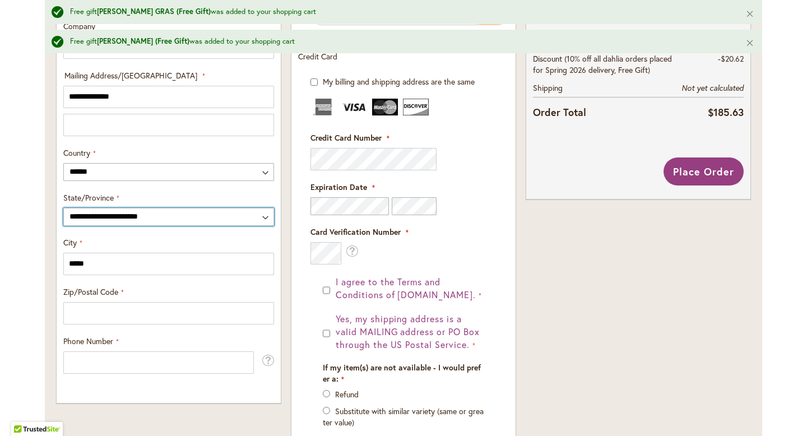
scroll to position [625, 0]
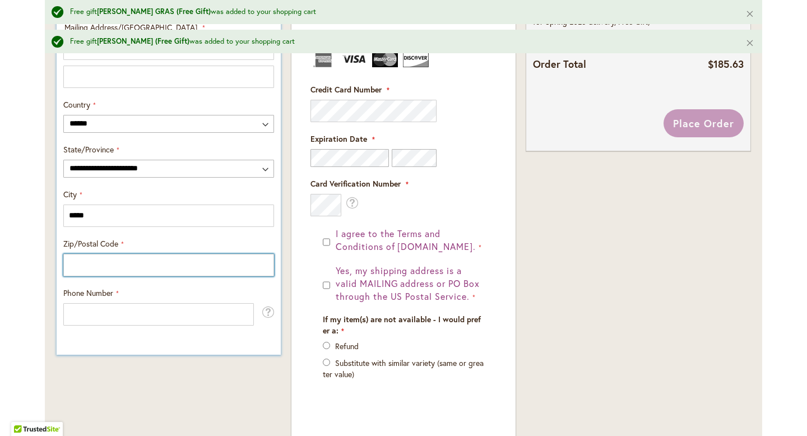
click at [81, 267] on input "Zip/Postal Code" at bounding box center [168, 265] width 211 height 22
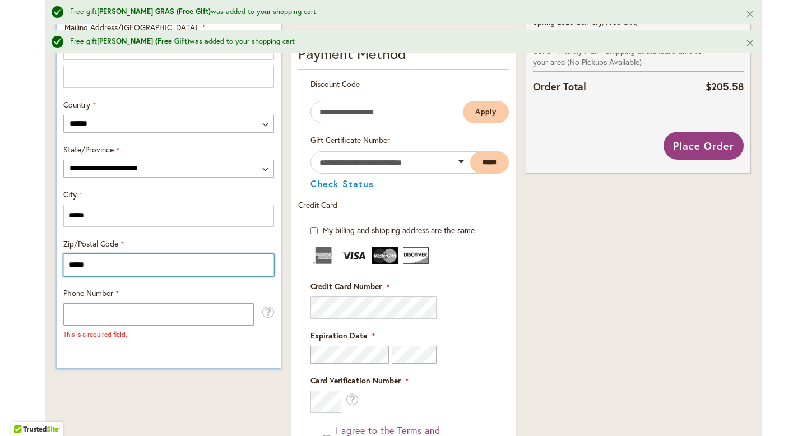
type input "*****"
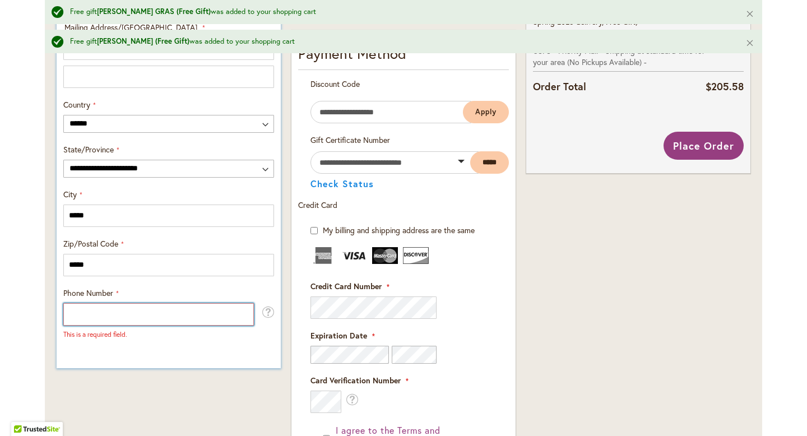
click at [69, 317] on input "Phone Number" at bounding box center [158, 314] width 191 height 22
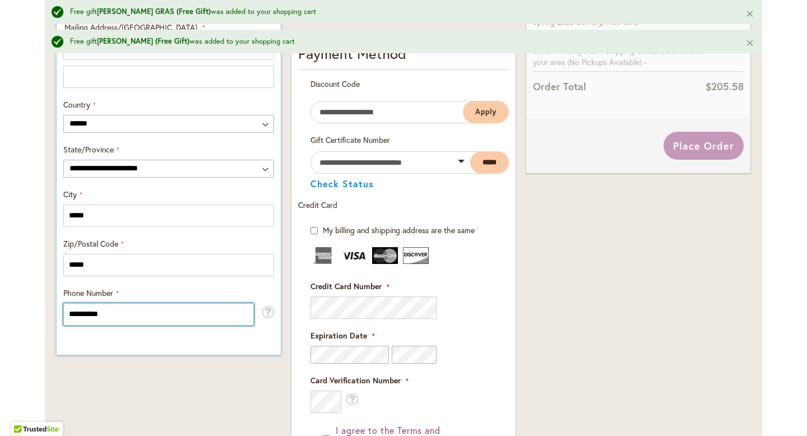
type input "**********"
click at [174, 344] on div "**********" at bounding box center [169, 9] width 224 height 692
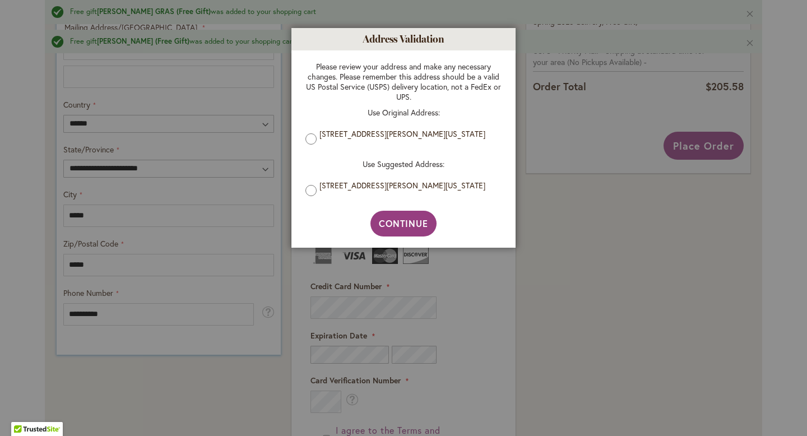
click at [78, 318] on div at bounding box center [403, 218] width 807 height 436
click at [398, 226] on span "Continue" at bounding box center [404, 223] width 50 height 12
type input "**********"
type input "*****"
type input "**********"
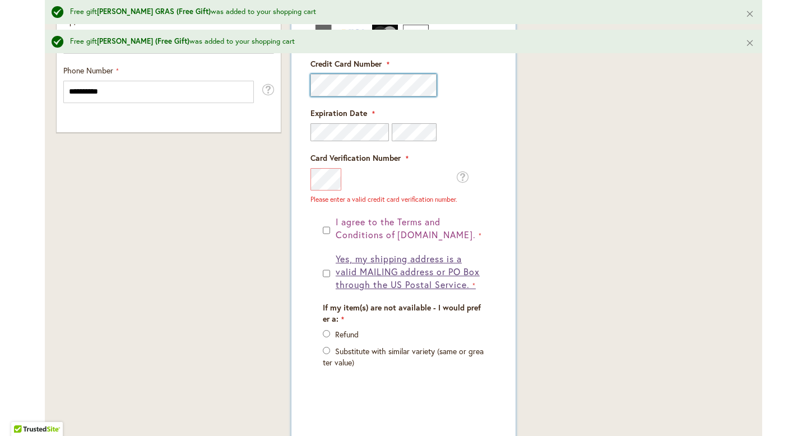
scroll to position [863, 0]
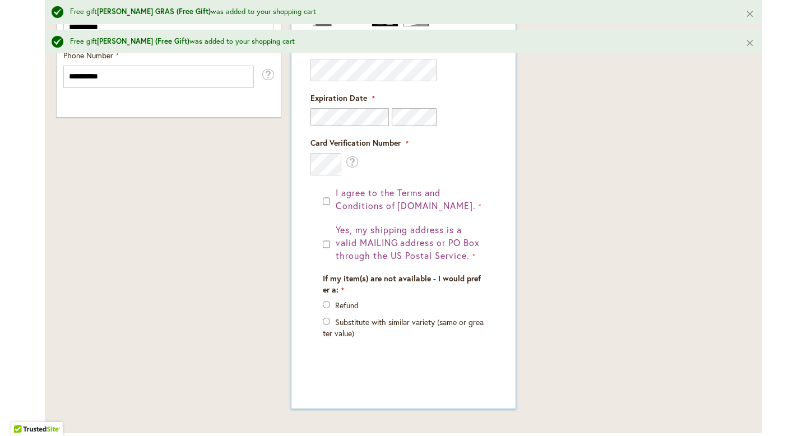
click at [455, 352] on div "If my item(s) are not available - I would prefer a: Refund Substitute with simi…" at bounding box center [403, 317] width 169 height 89
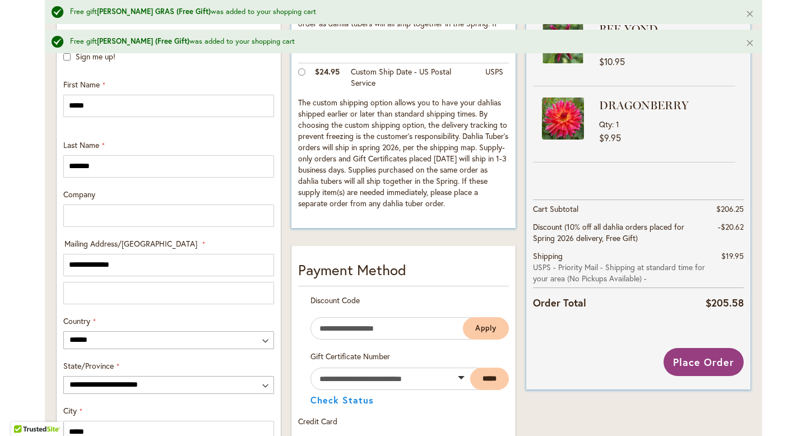
scroll to position [493, 0]
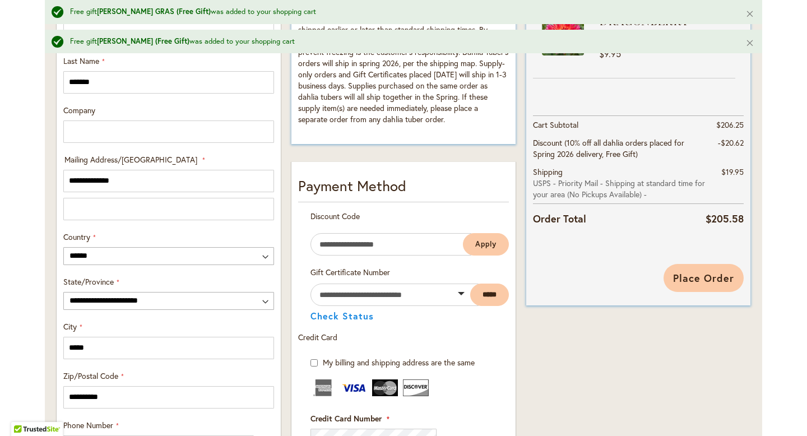
click at [677, 273] on span "Place Order" at bounding box center [703, 277] width 61 height 13
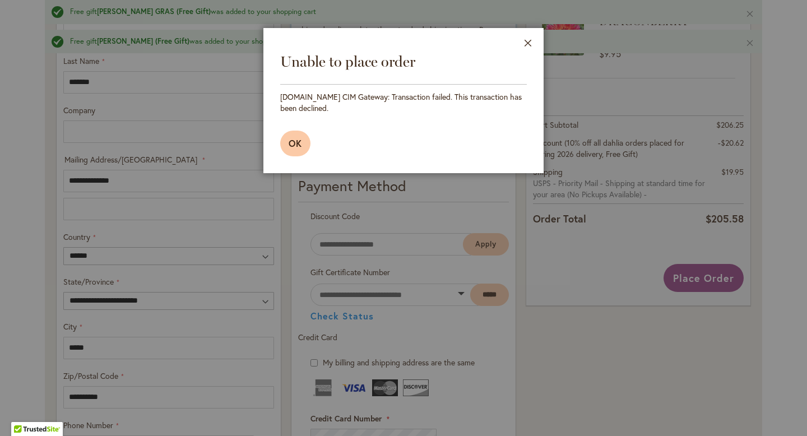
click at [301, 147] on span "OK" at bounding box center [295, 143] width 13 height 12
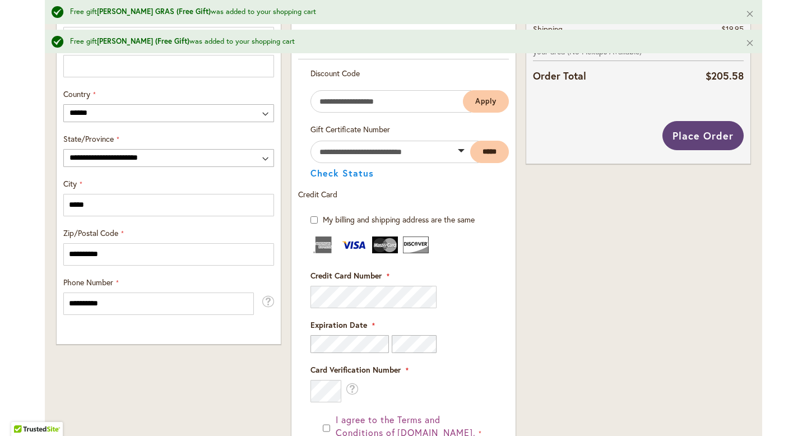
scroll to position [749, 0]
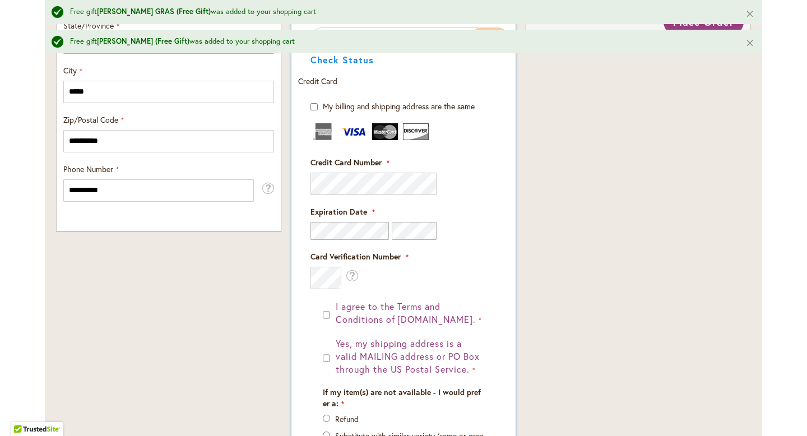
click at [478, 278] on div "Card Verification Number What is this?" at bounding box center [403, 270] width 186 height 38
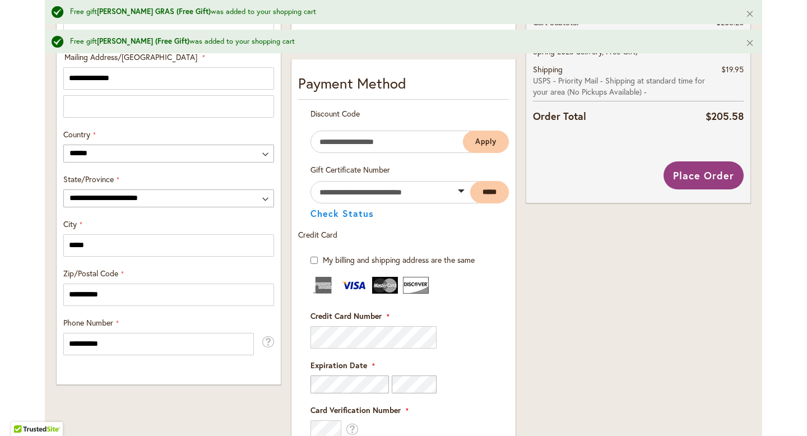
scroll to position [450, 0]
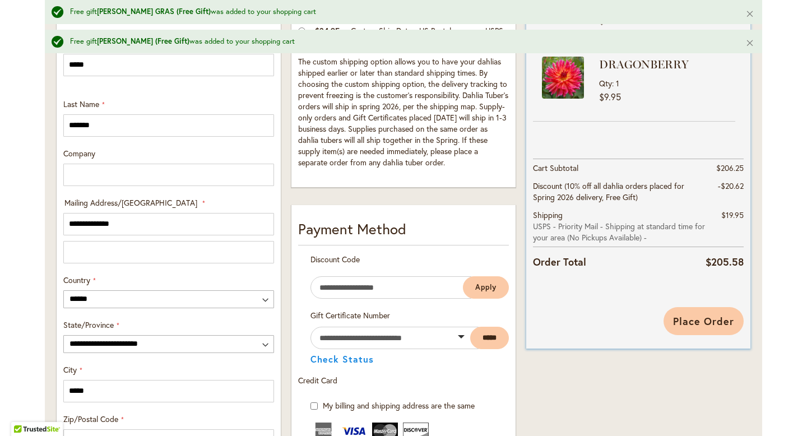
click at [686, 317] on span "Place Order" at bounding box center [703, 320] width 61 height 13
